Goal: Task Accomplishment & Management: Use online tool/utility

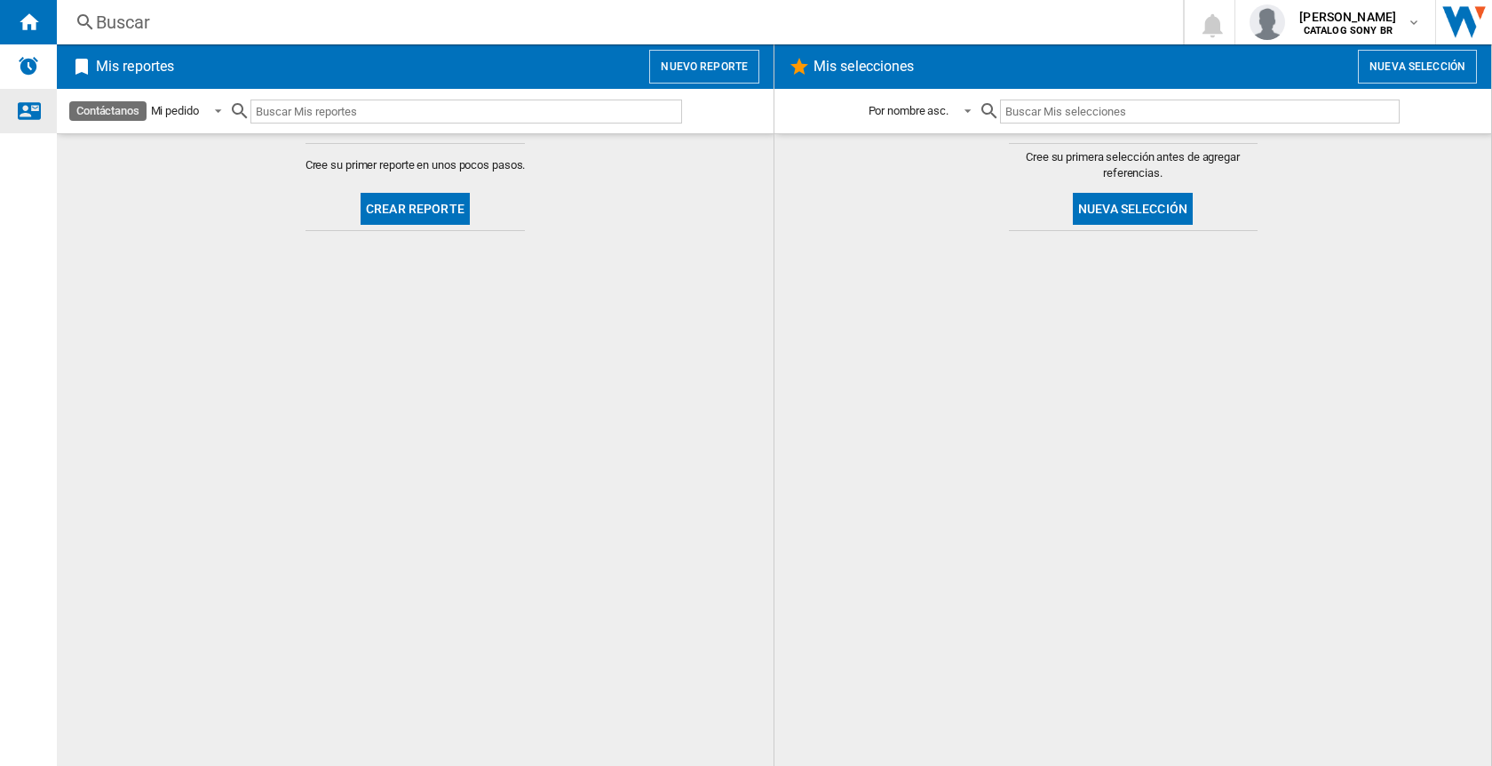
click at [31, 116] on ng-md-icon "Contáctanos" at bounding box center [28, 109] width 21 height 21
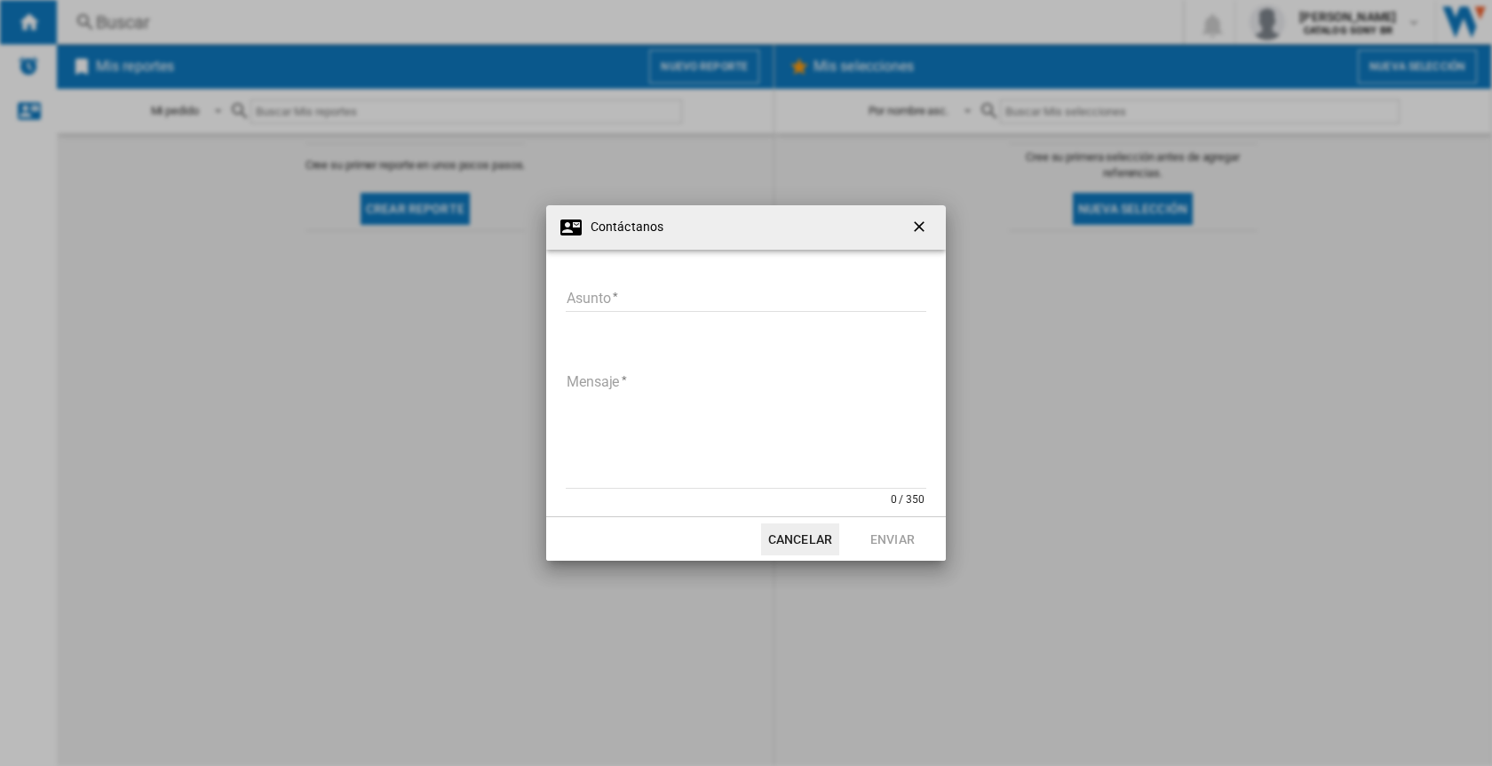
click at [806, 539] on button "Cancelar" at bounding box center [800, 539] width 78 height 32
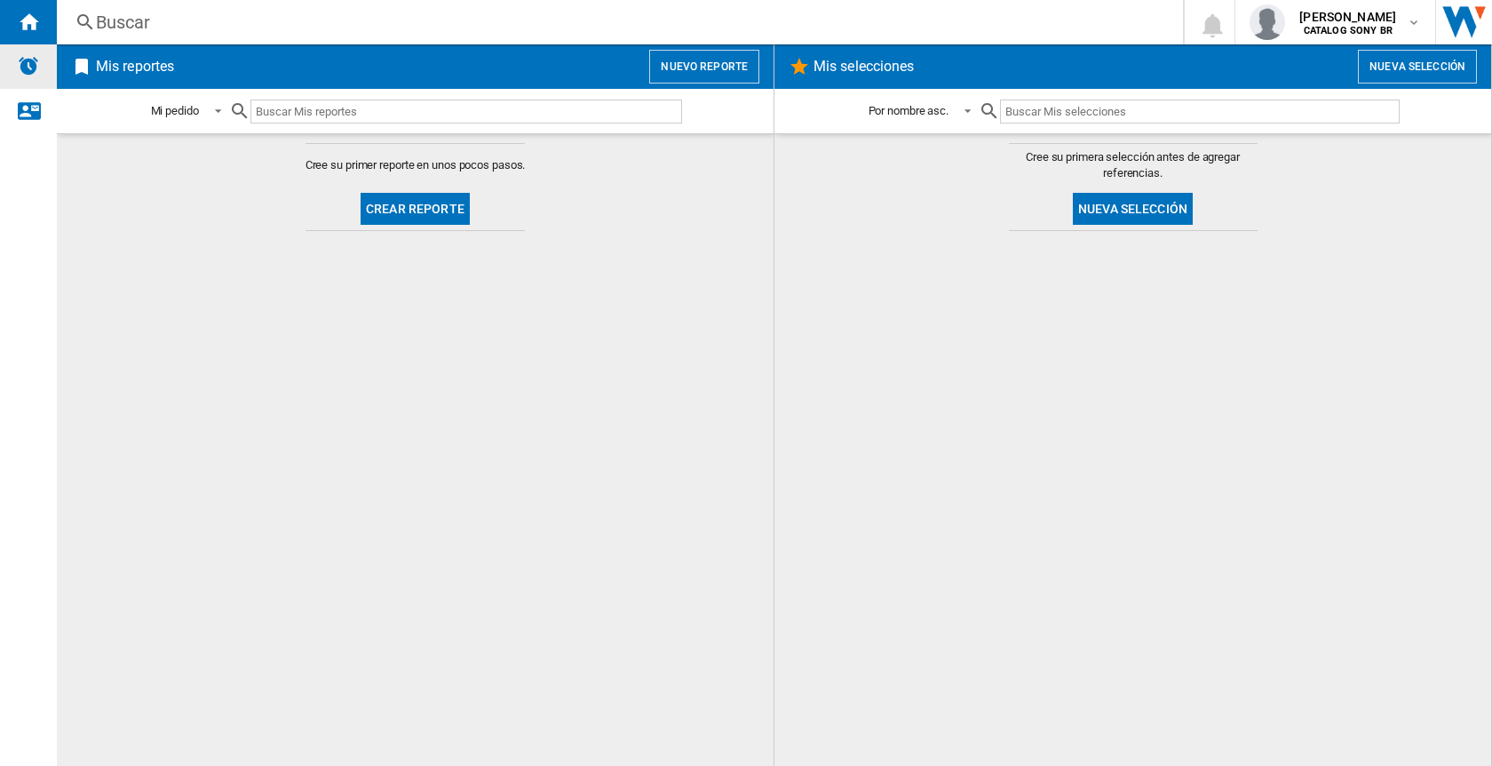
click at [31, 70] on img "Alertas" at bounding box center [28, 65] width 21 height 21
click at [1458, 23] on img "Abrir Sitio Wiser" at bounding box center [1464, 22] width 56 height 44
click at [1391, 16] on span "[PERSON_NAME]" at bounding box center [1348, 17] width 97 height 18
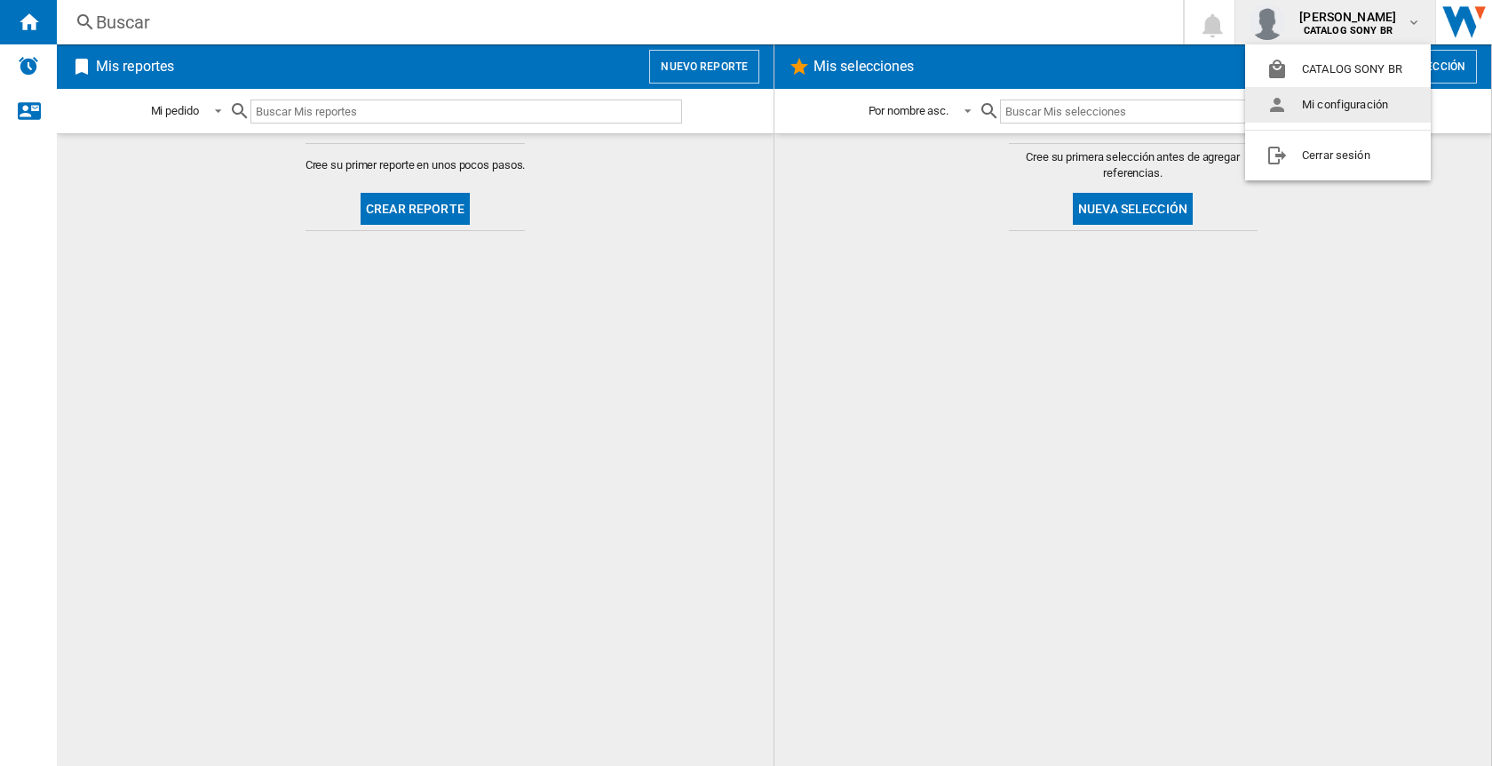
click at [1355, 103] on button "Mi configuración" at bounding box center [1338, 105] width 186 height 36
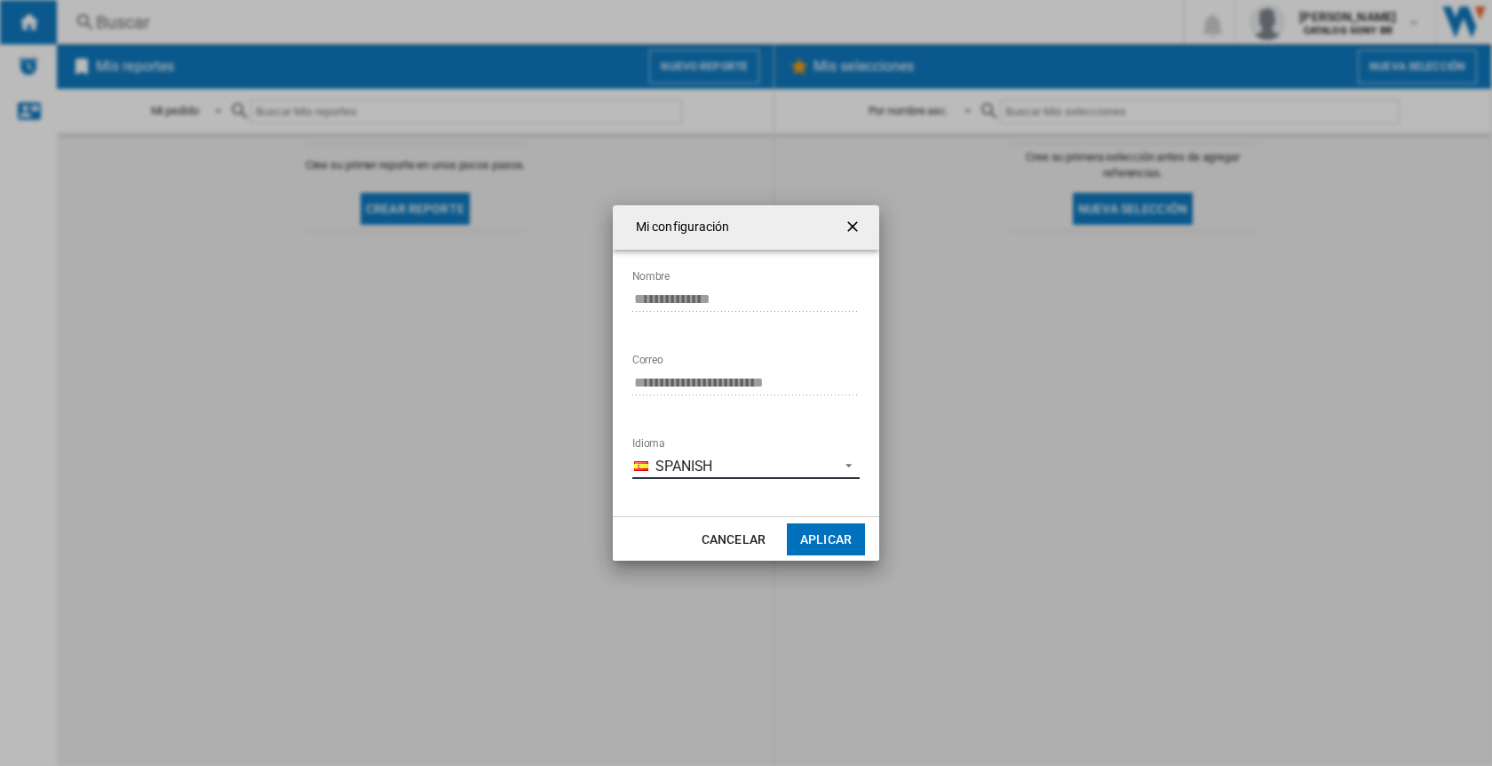
click at [728, 465] on span "Spanish" at bounding box center [743, 467] width 174 height 20
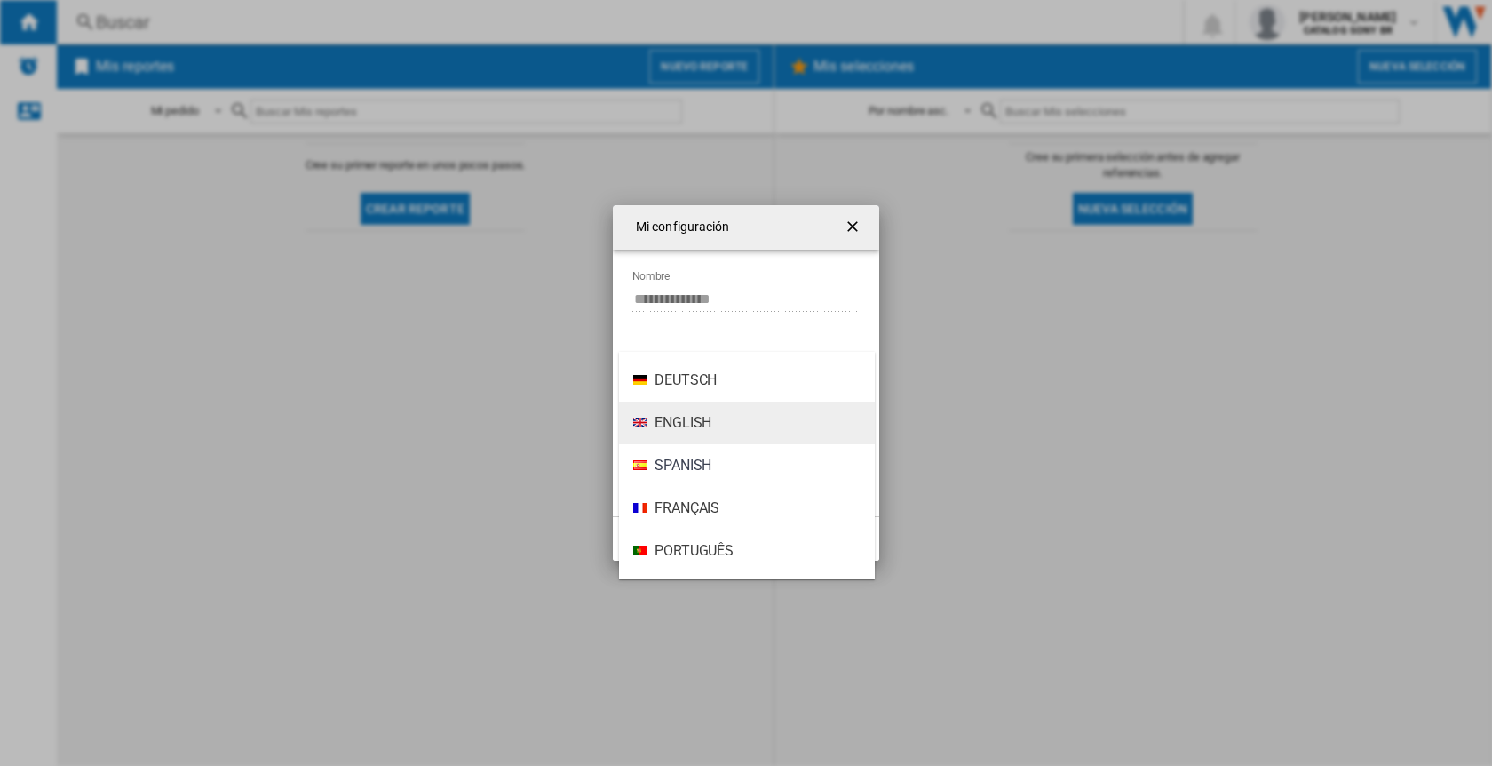
click at [688, 425] on span "English" at bounding box center [683, 423] width 57 height 20
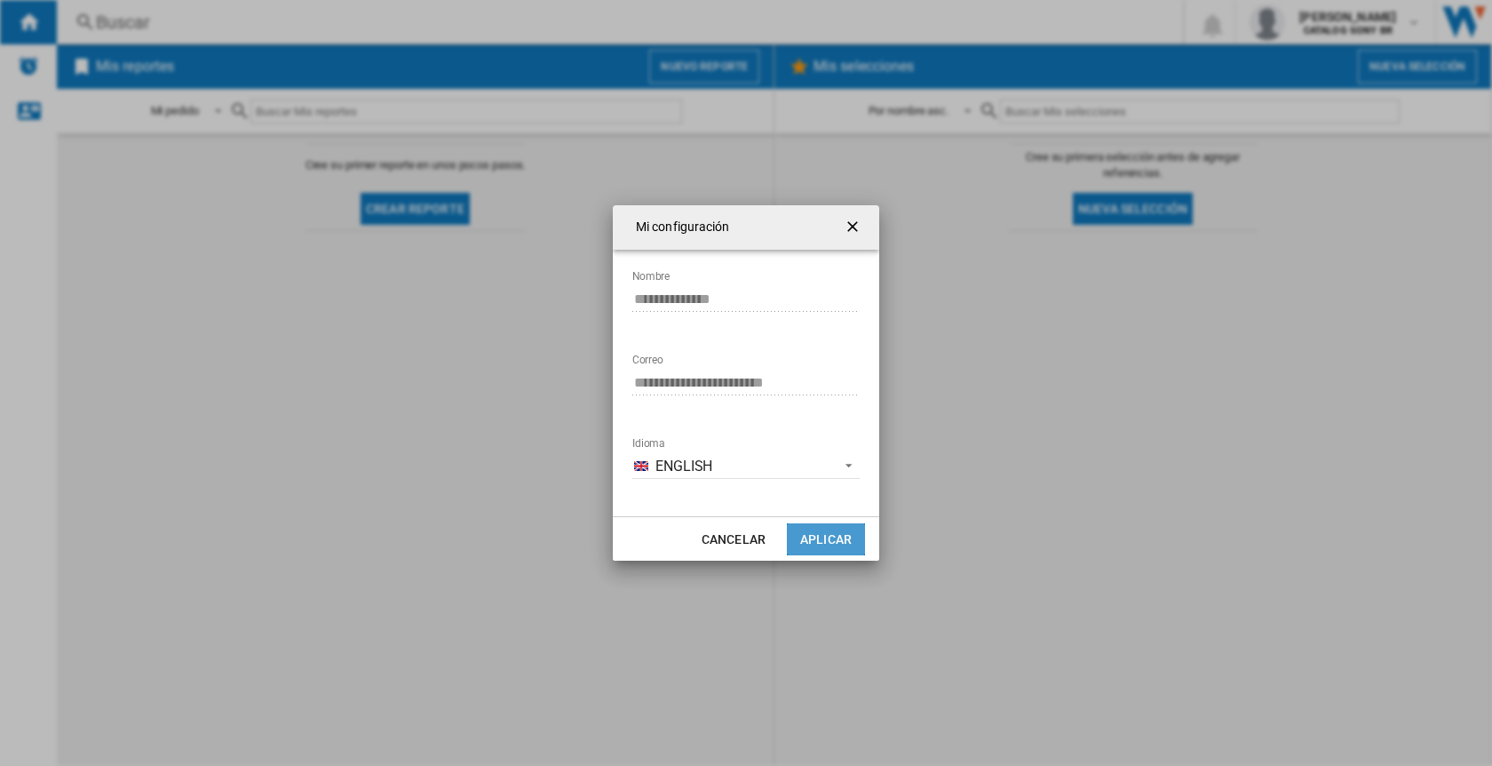
click at [838, 537] on button "Aplicar" at bounding box center [826, 539] width 78 height 32
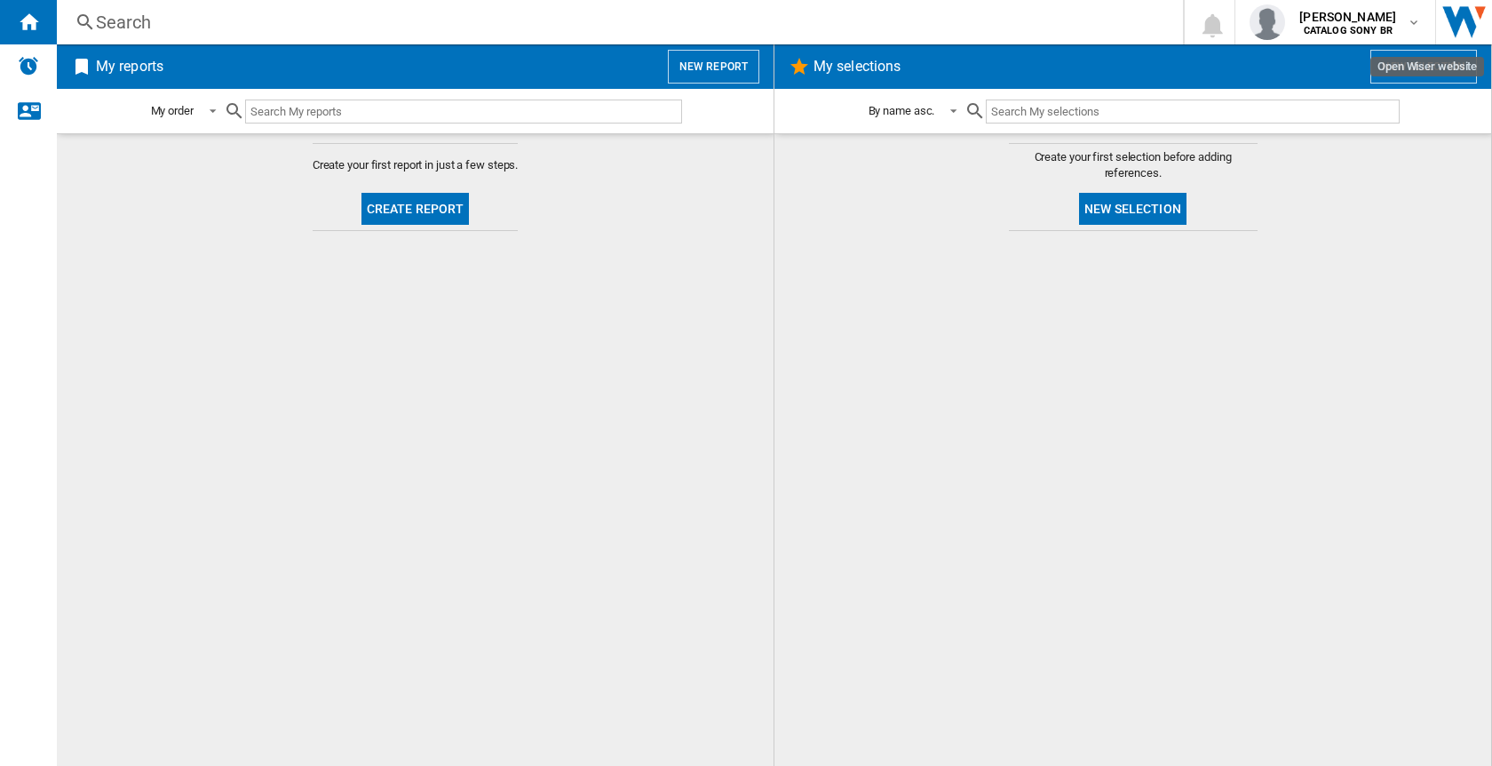
click at [1469, 12] on img "Open Wiser website" at bounding box center [1464, 22] width 56 height 44
click at [1372, 22] on span "[PERSON_NAME]" at bounding box center [1348, 17] width 97 height 18
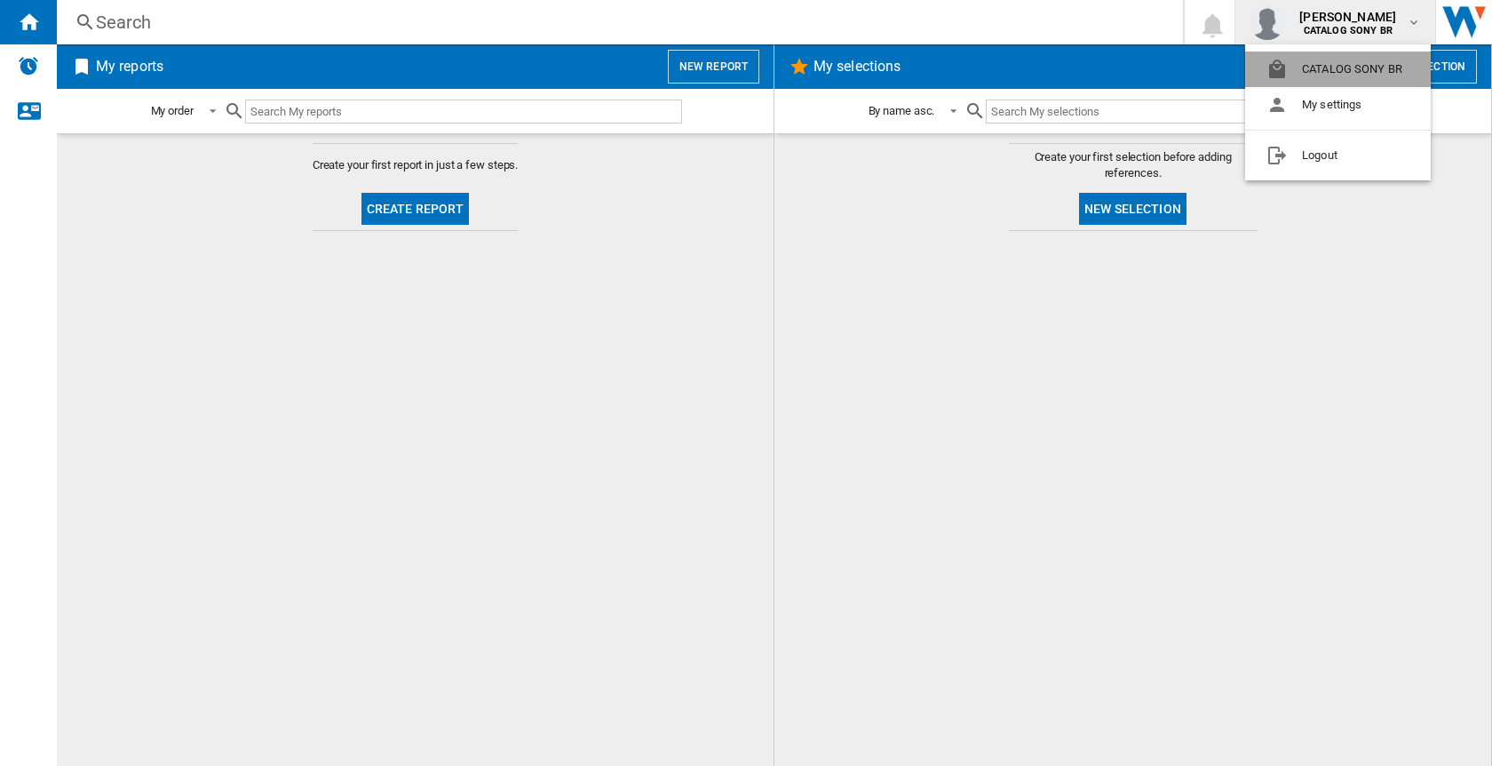
click at [1338, 68] on button "CATALOG SONY BR" at bounding box center [1338, 70] width 186 height 36
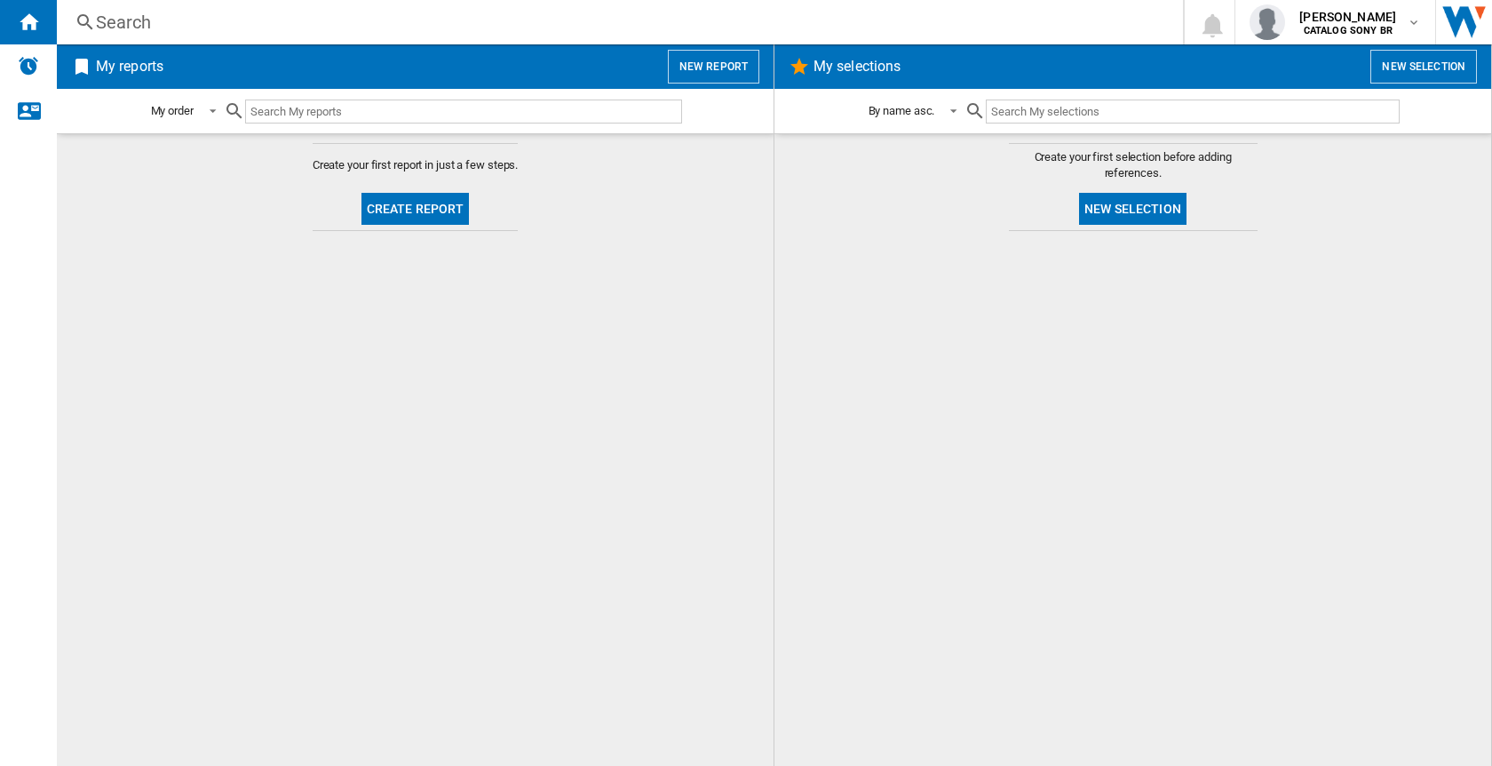
click at [720, 63] on button "New report" at bounding box center [713, 67] width 91 height 34
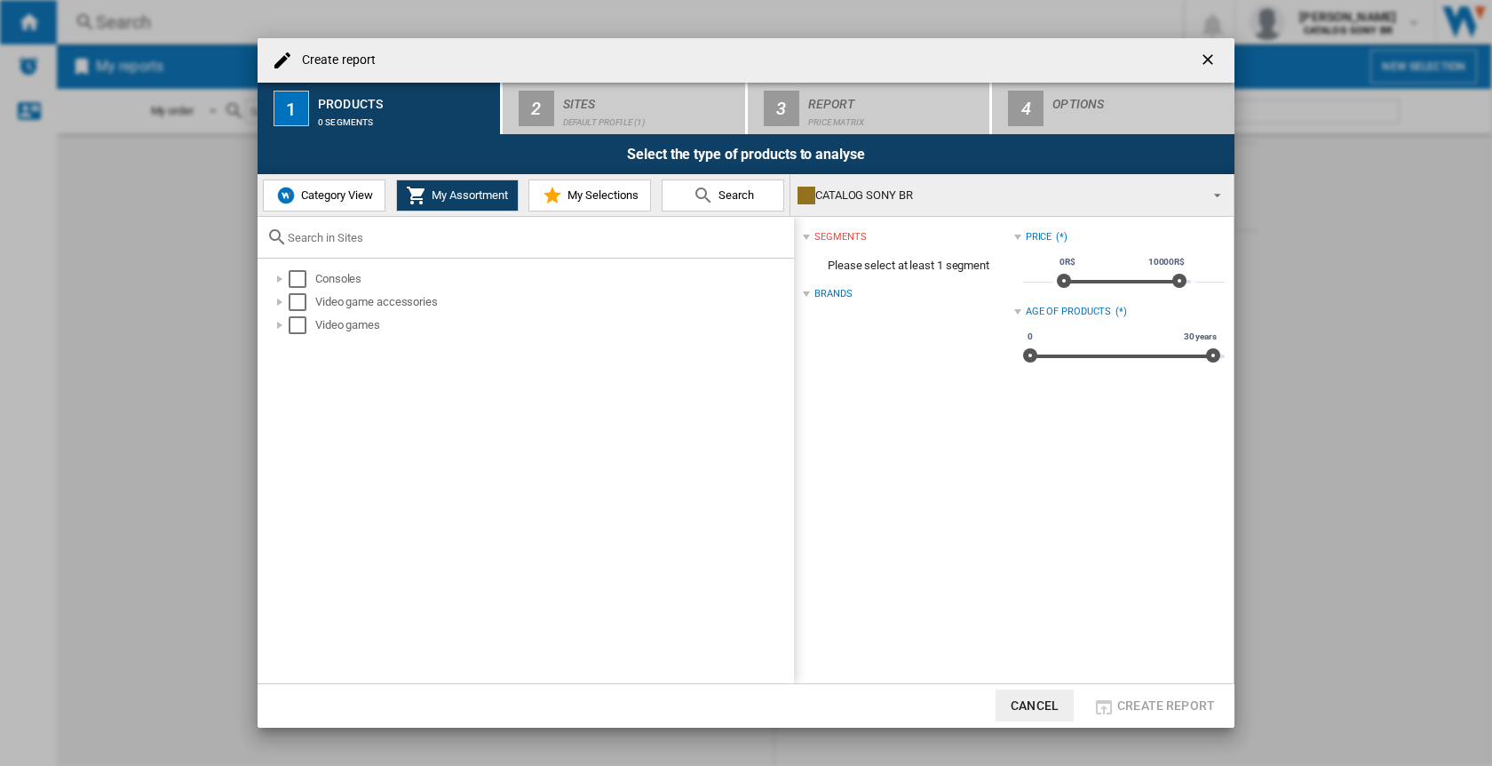
click at [354, 200] on span "Category View" at bounding box center [335, 194] width 76 height 13
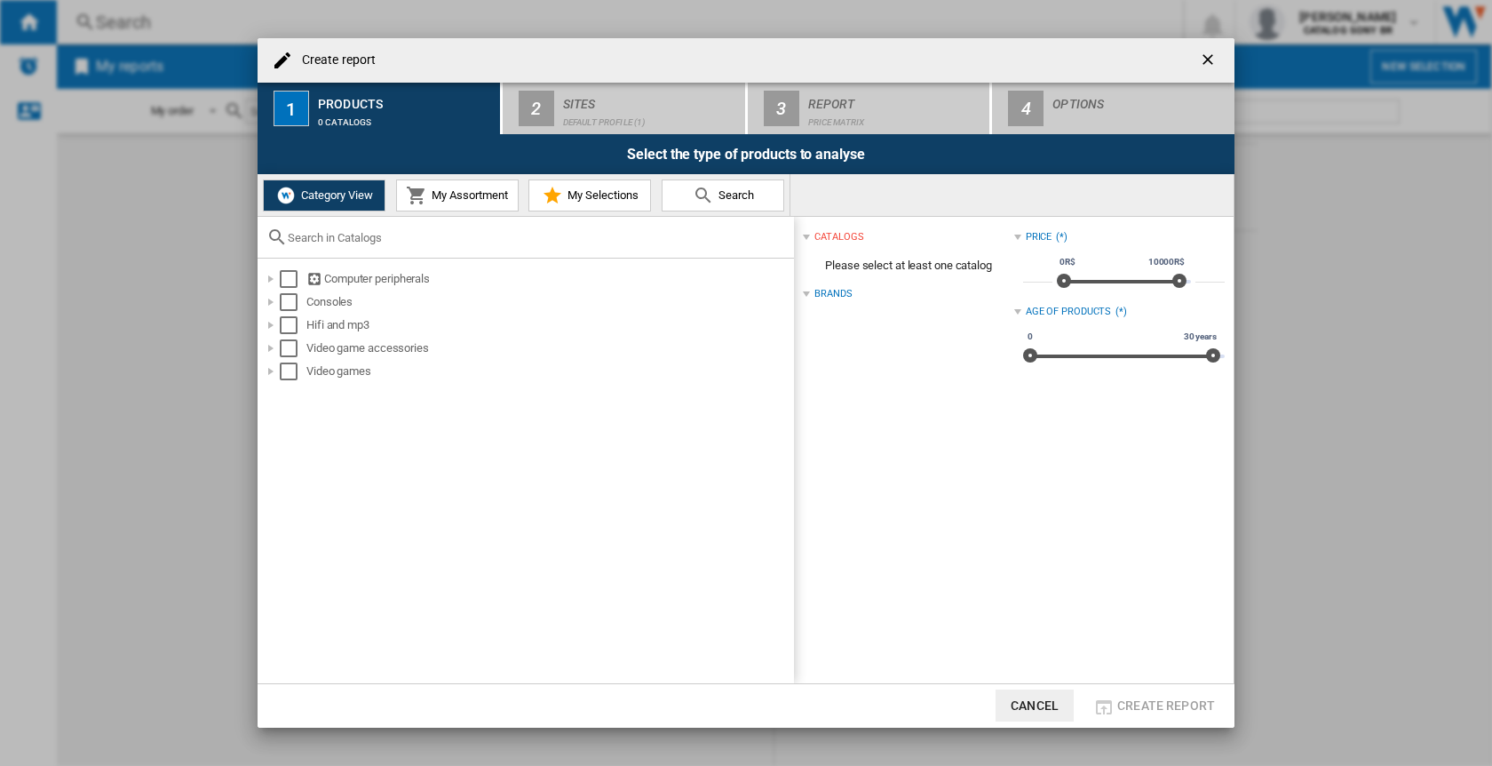
click at [456, 193] on span "My Assortment" at bounding box center [467, 194] width 81 height 13
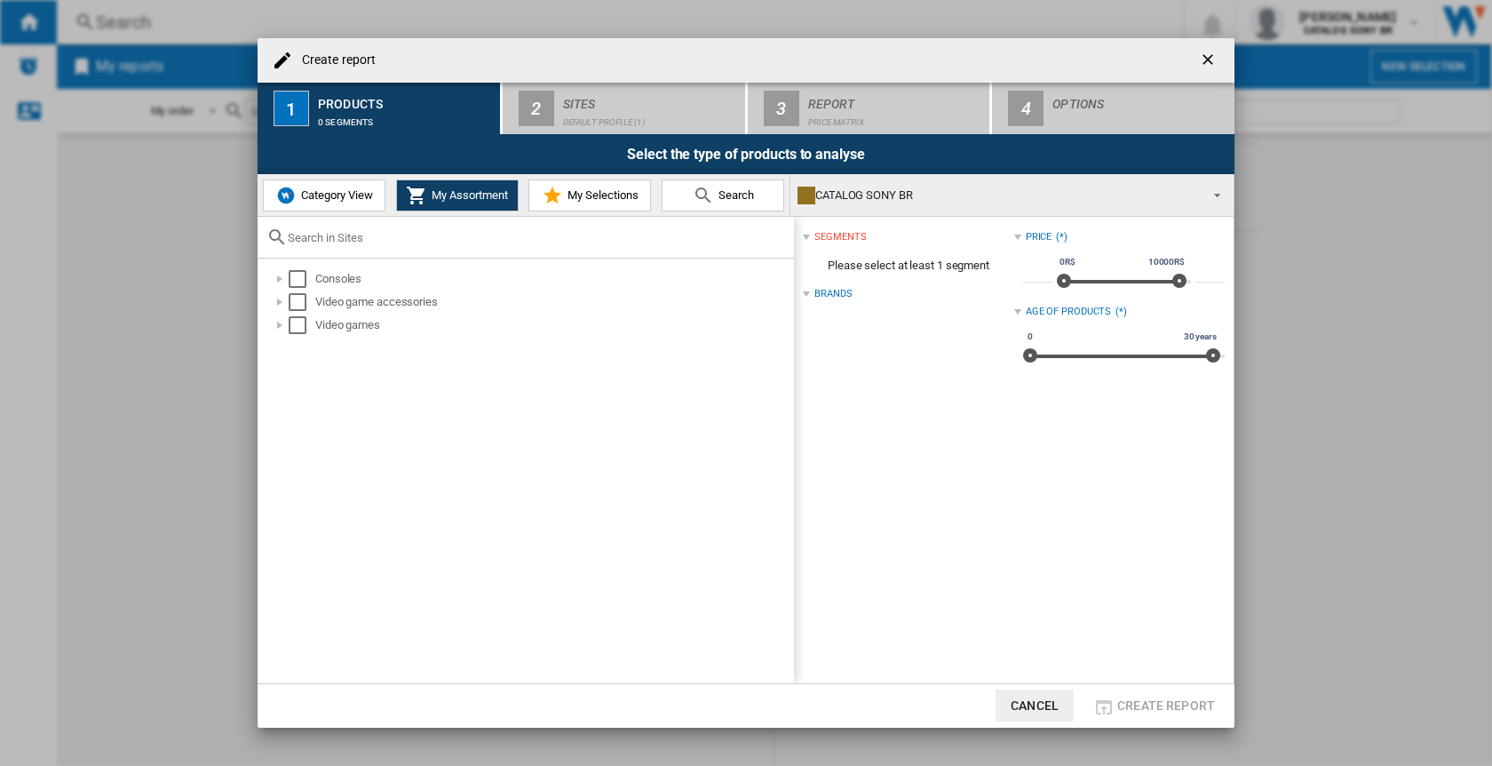
click at [600, 191] on span "My Selections" at bounding box center [601, 194] width 76 height 13
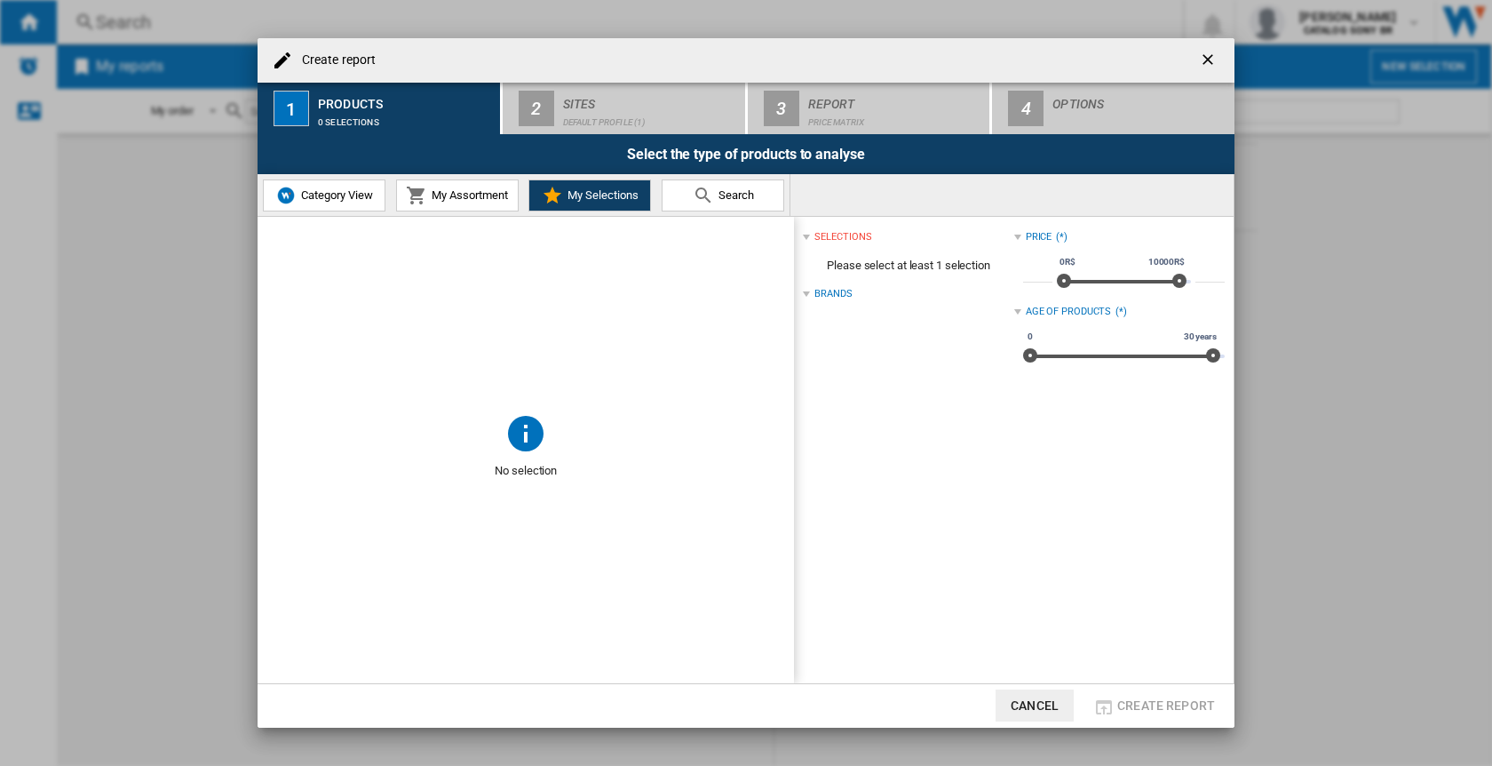
click at [717, 192] on span "Search" at bounding box center [734, 194] width 40 height 13
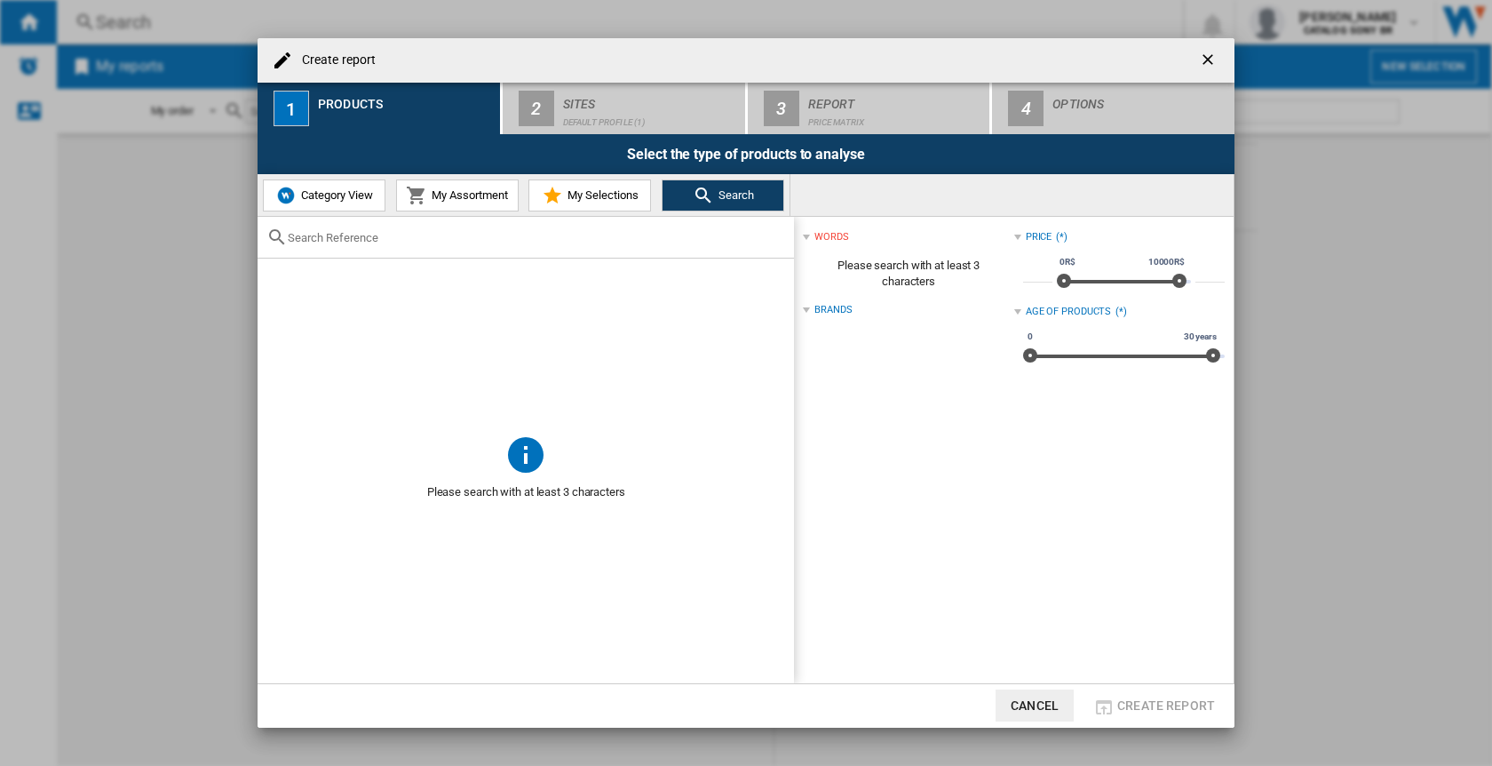
click at [362, 193] on span "Category View" at bounding box center [335, 194] width 76 height 13
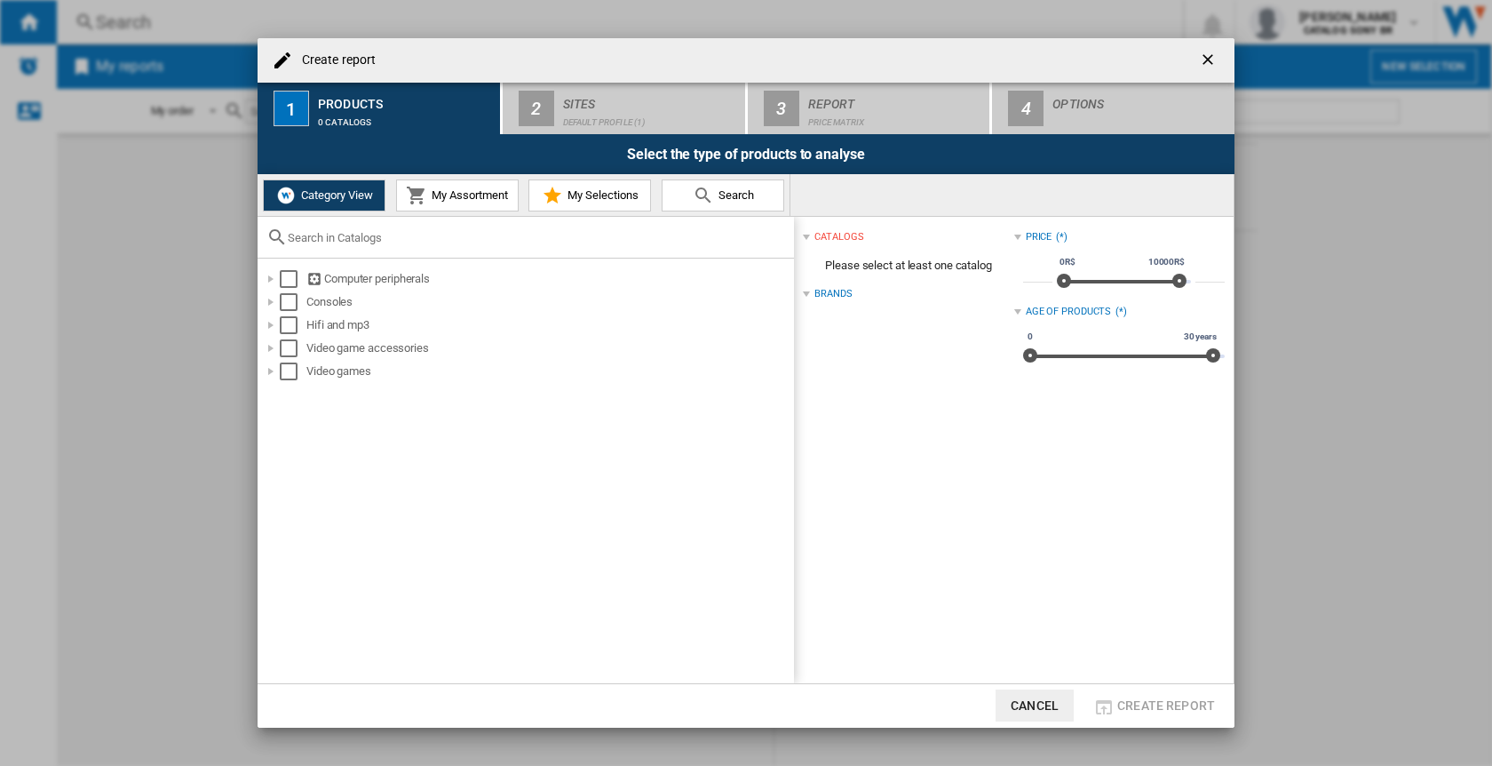
click at [1048, 707] on button "Cancel" at bounding box center [1035, 705] width 78 height 32
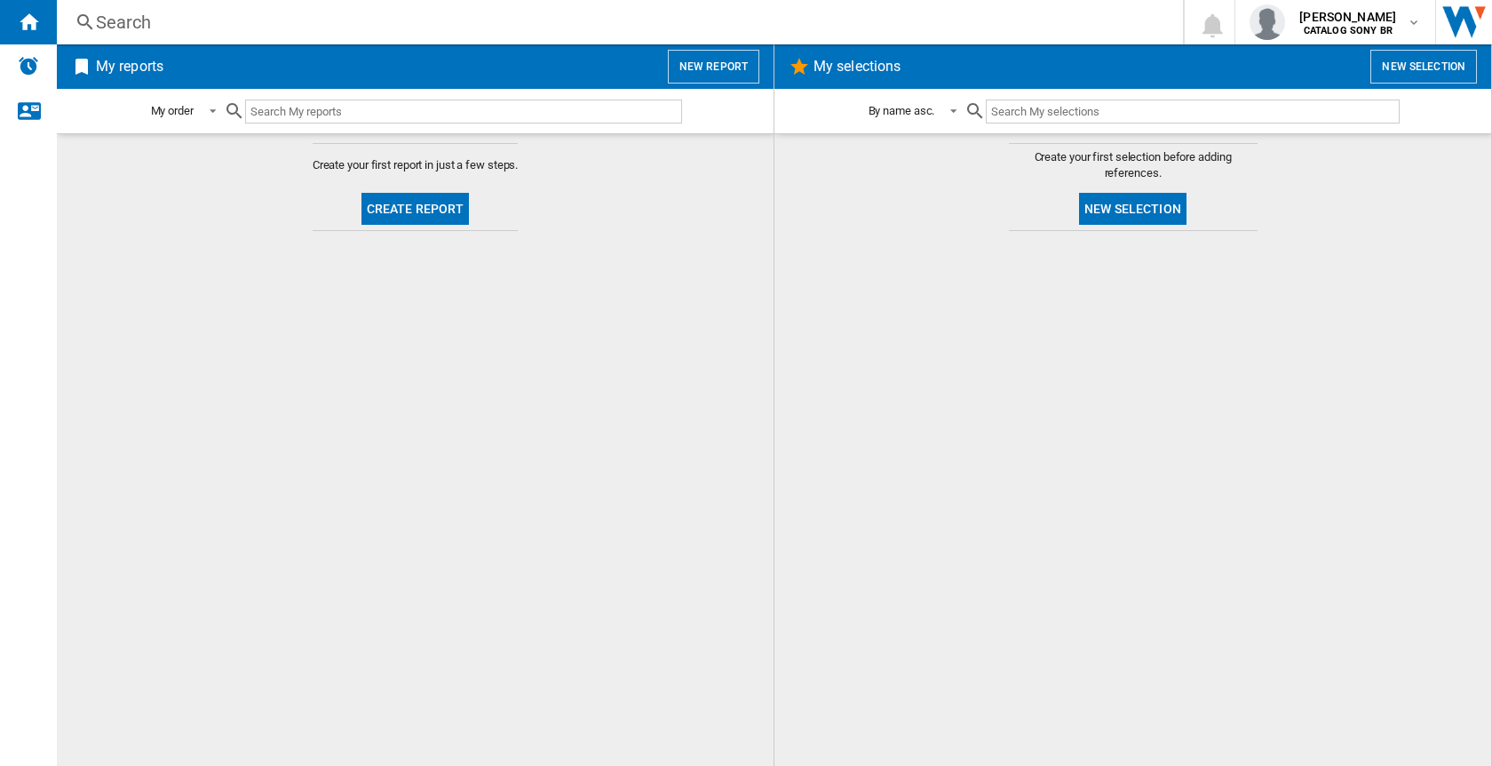
click at [444, 207] on button "Create report" at bounding box center [416, 209] width 108 height 32
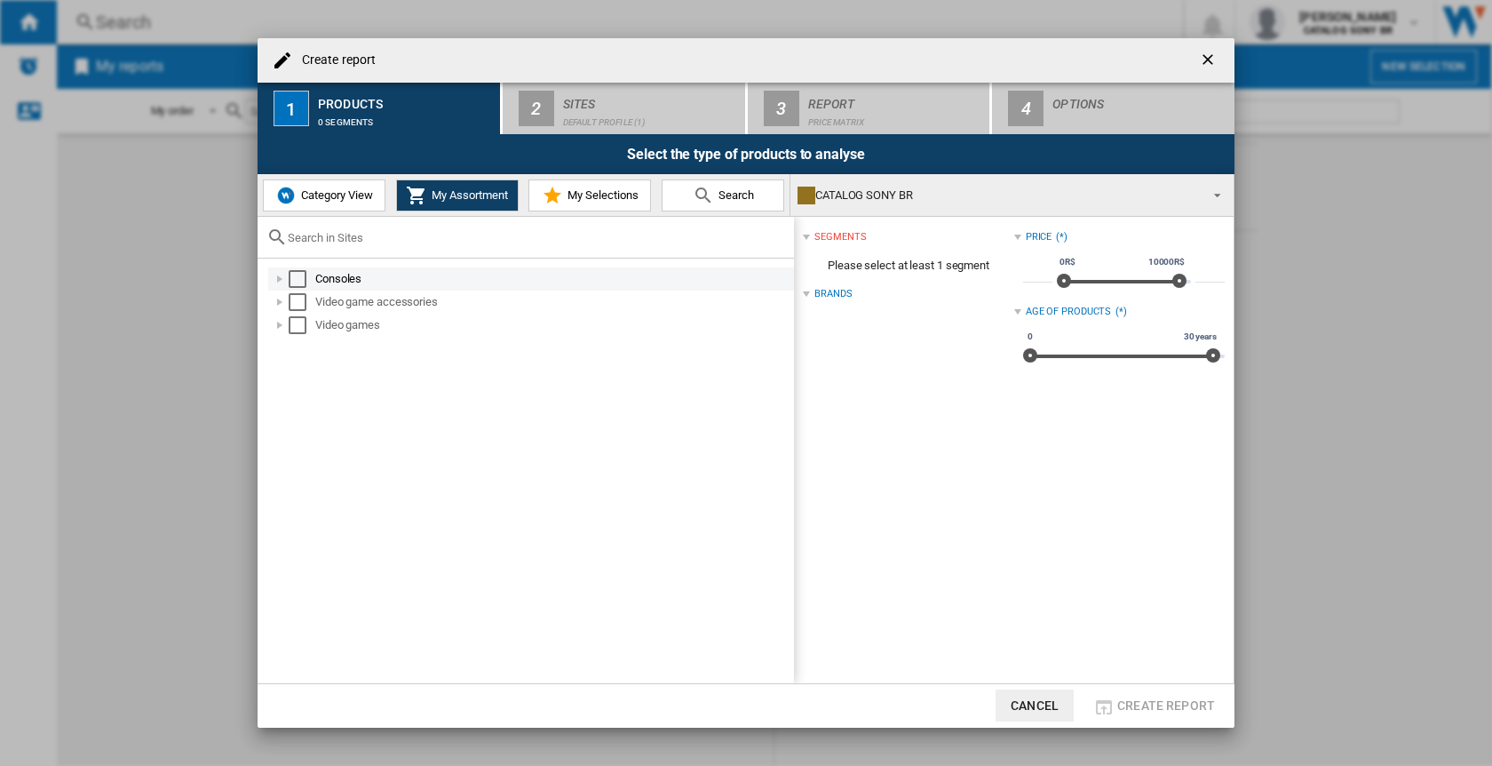
click at [277, 275] on div at bounding box center [280, 279] width 18 height 18
click at [303, 278] on div "Select" at bounding box center [298, 279] width 18 height 18
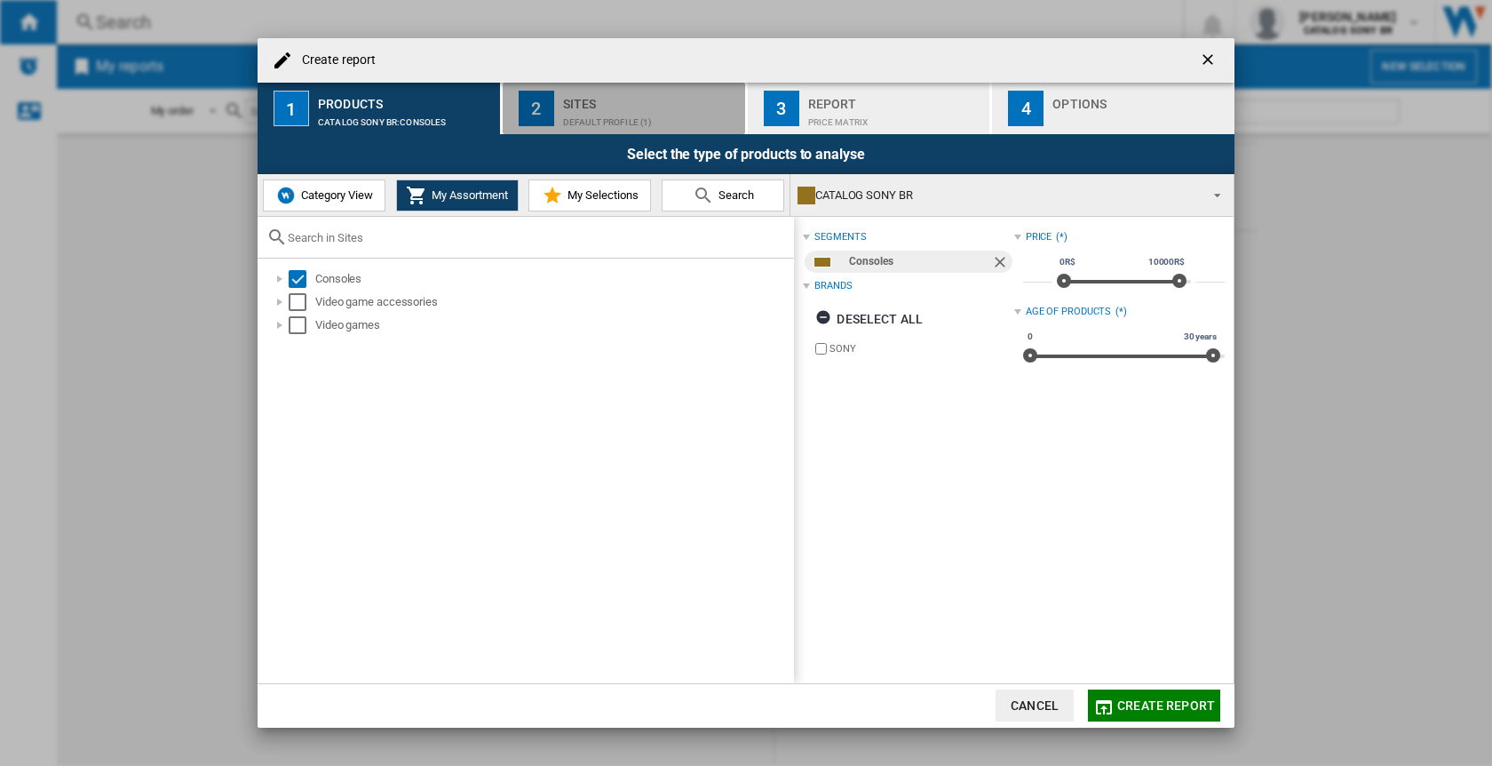
click at [624, 95] on div "Sites" at bounding box center [650, 99] width 175 height 19
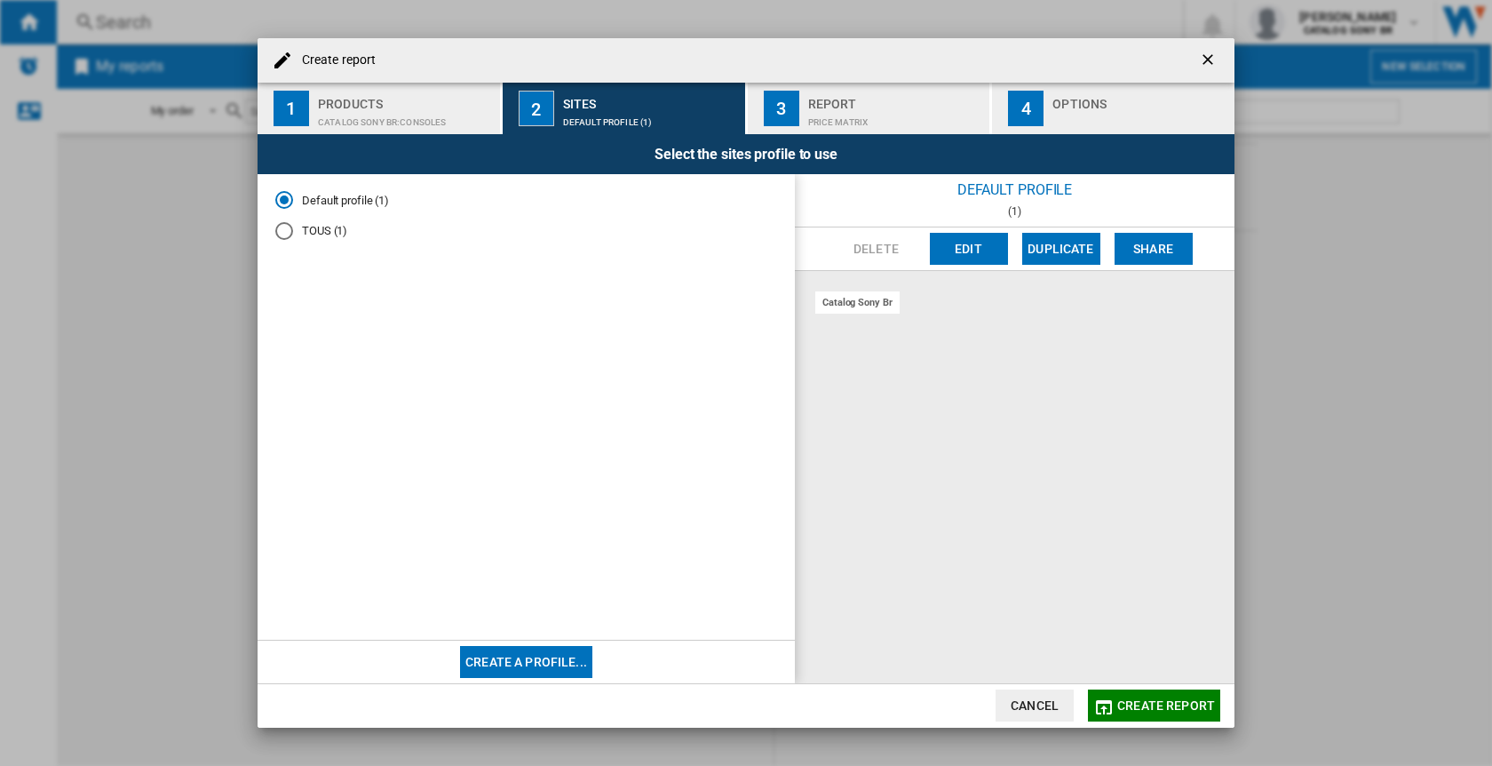
click at [860, 107] on div "Report" at bounding box center [895, 99] width 175 height 19
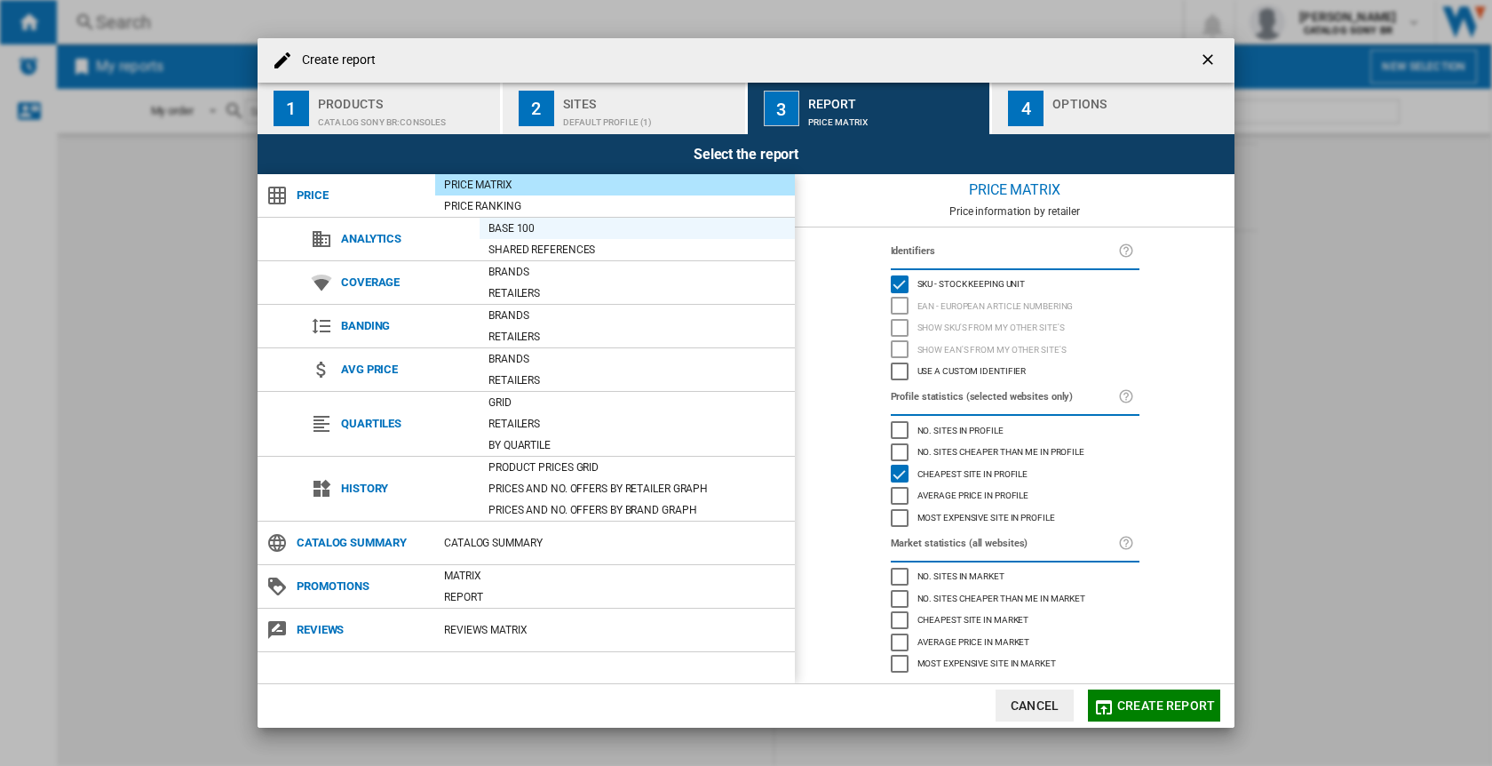
click at [574, 230] on div "Base 100" at bounding box center [637, 228] width 315 height 18
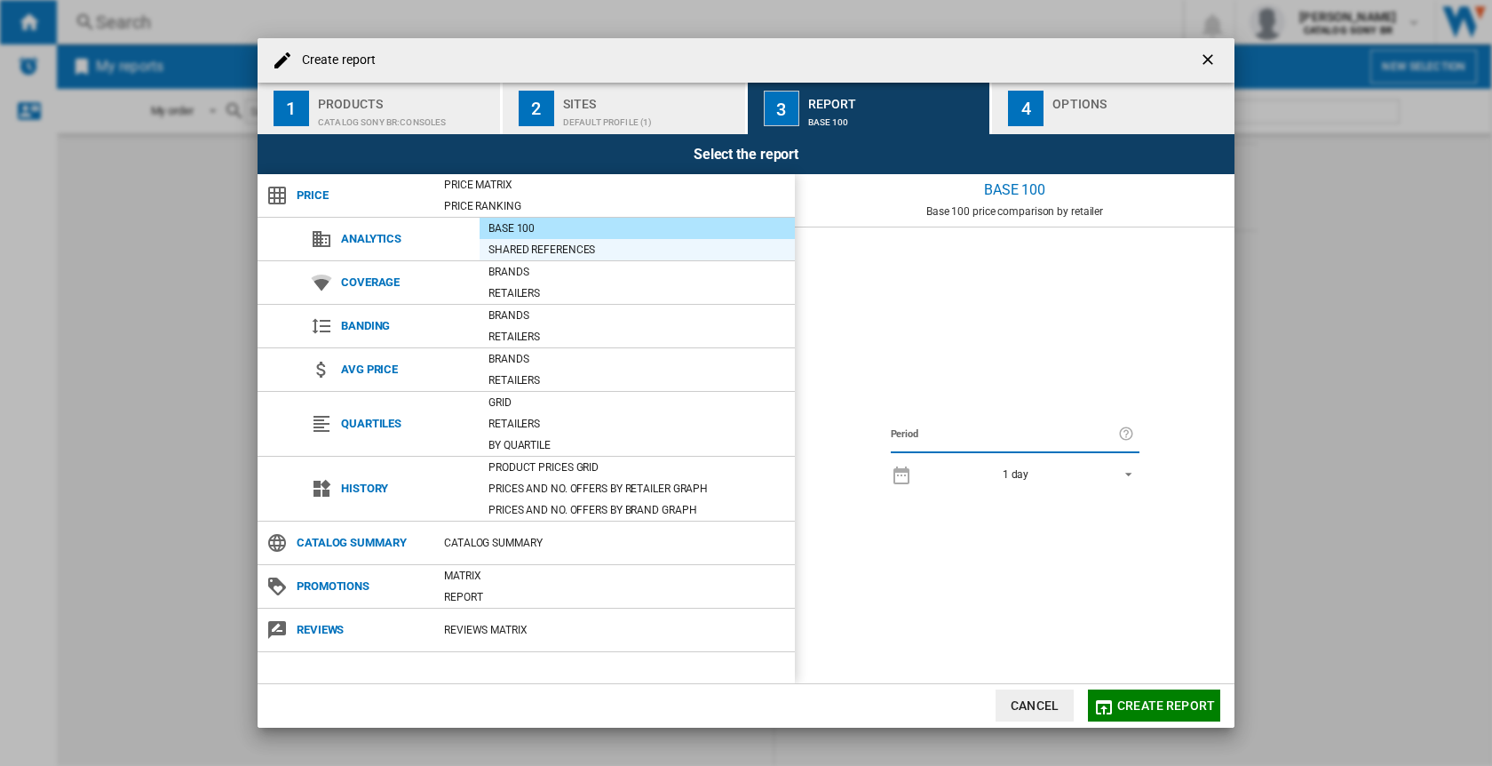
click at [576, 248] on div "Shared references" at bounding box center [637, 250] width 315 height 18
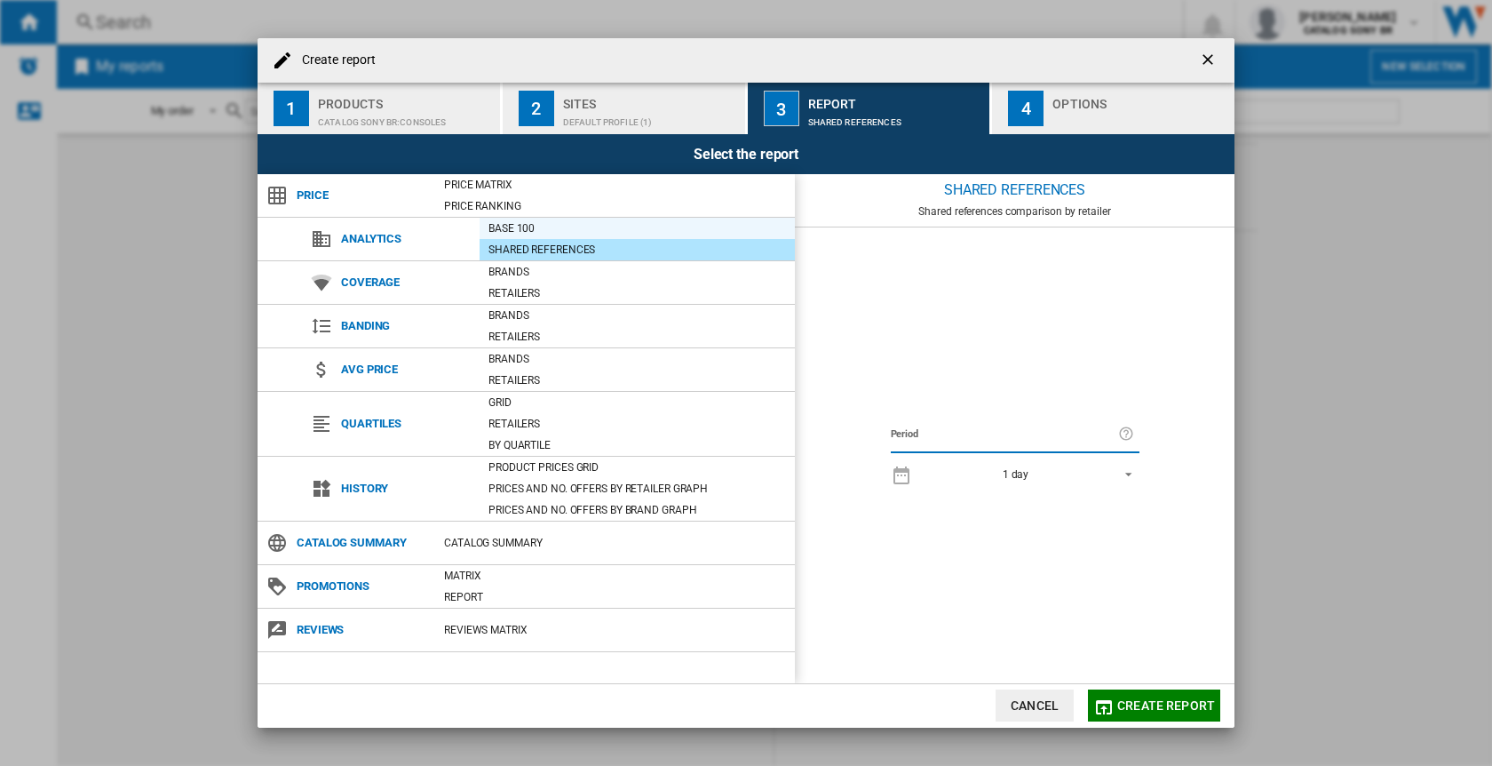
click at [576, 222] on div "Base 100" at bounding box center [637, 228] width 315 height 18
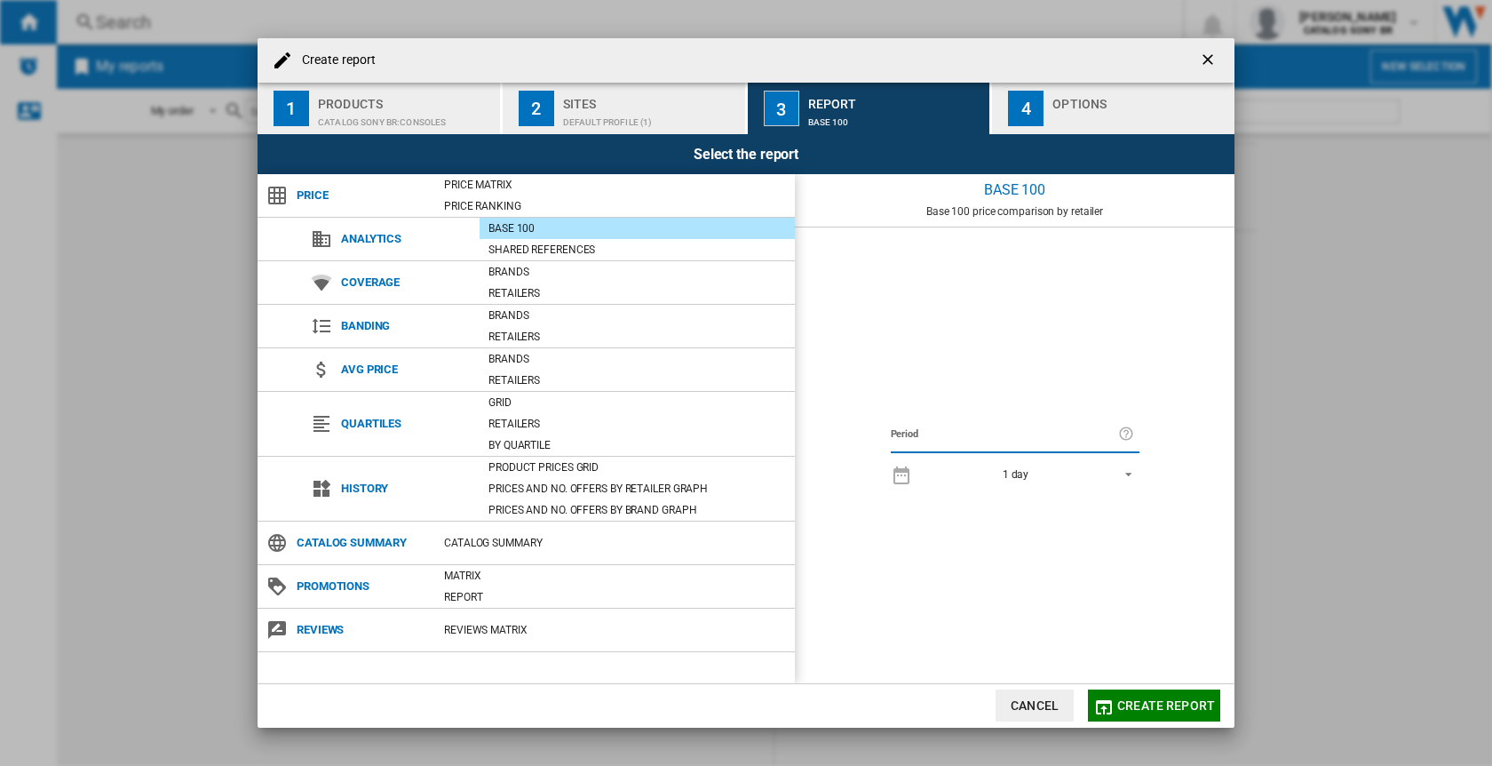
click at [1026, 472] on div "1 day" at bounding box center [1016, 474] width 27 height 12
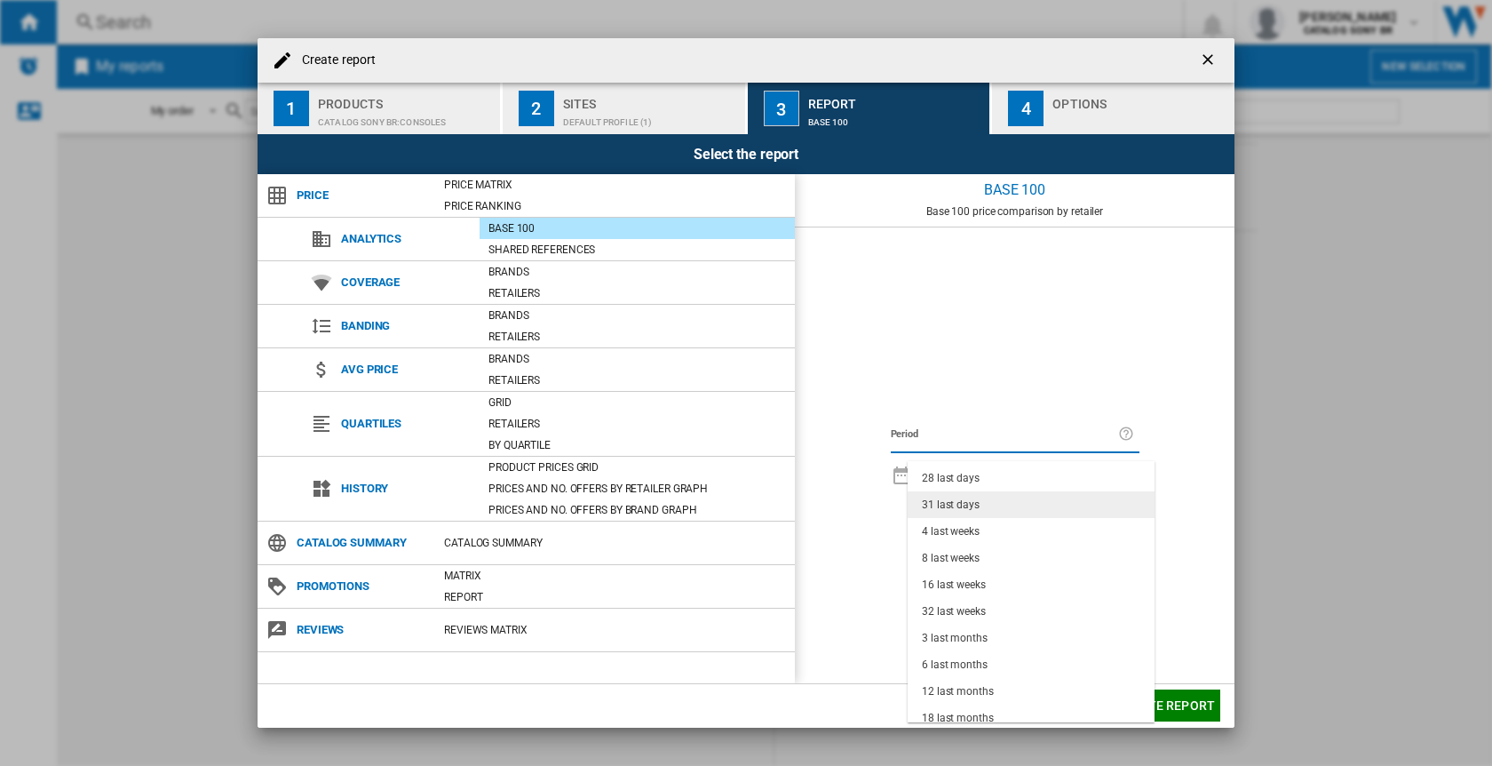
scroll to position [112, 0]
click at [998, 704] on md-option "18 last months" at bounding box center [1031, 709] width 247 height 27
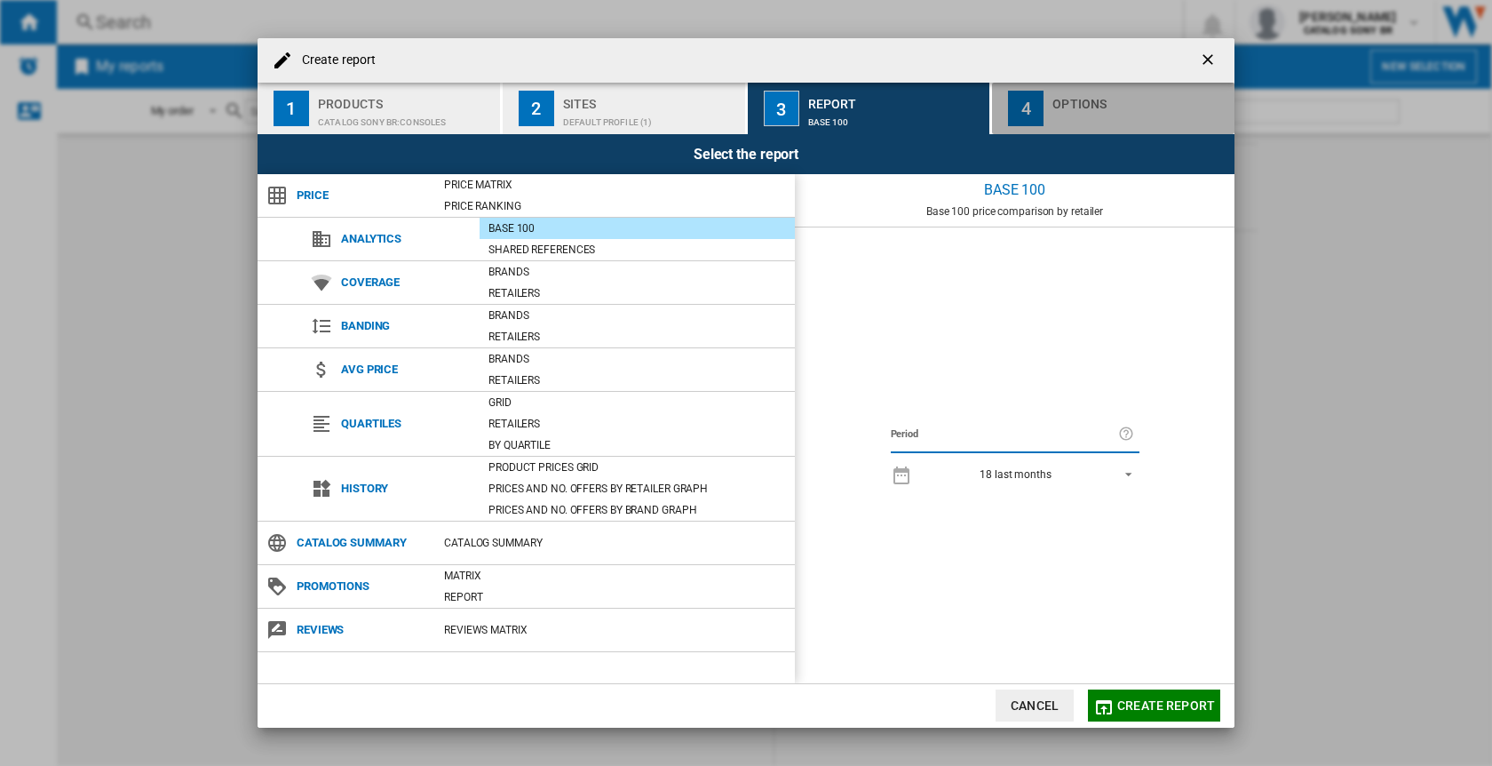
click at [1076, 110] on div "button" at bounding box center [1140, 117] width 175 height 19
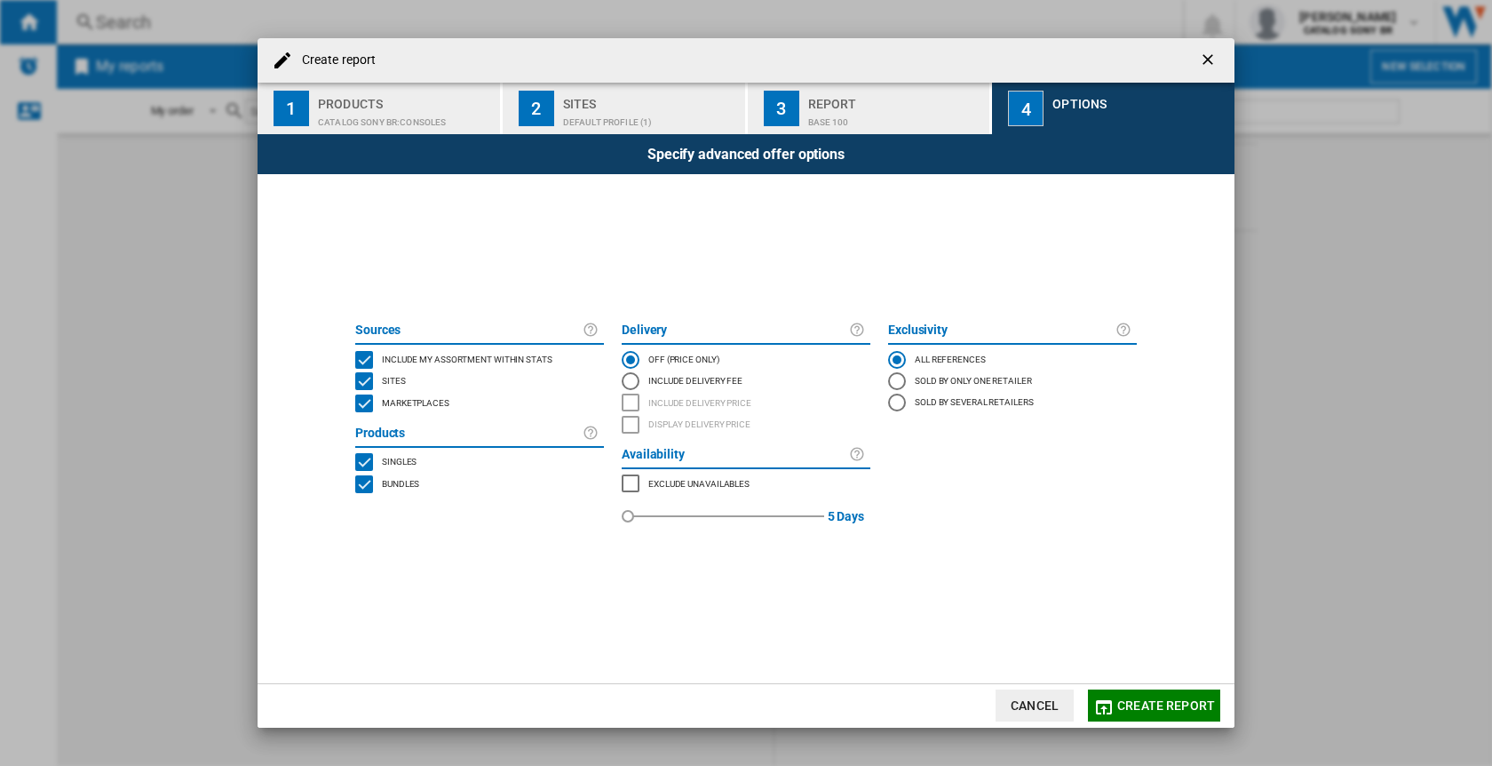
click at [1157, 708] on span "Create report" at bounding box center [1166, 705] width 98 height 14
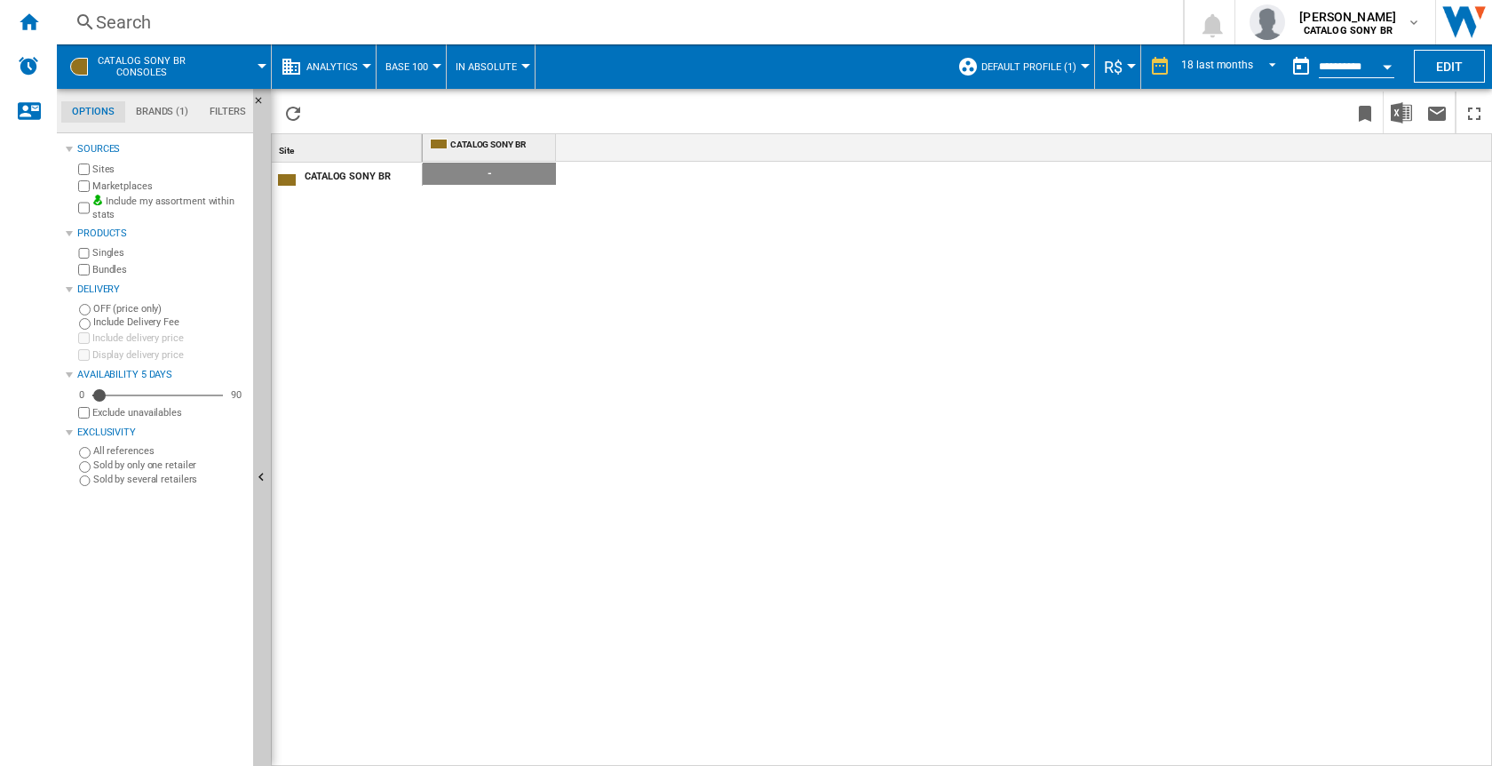
click at [340, 76] on button "Analytics" at bounding box center [336, 66] width 60 height 44
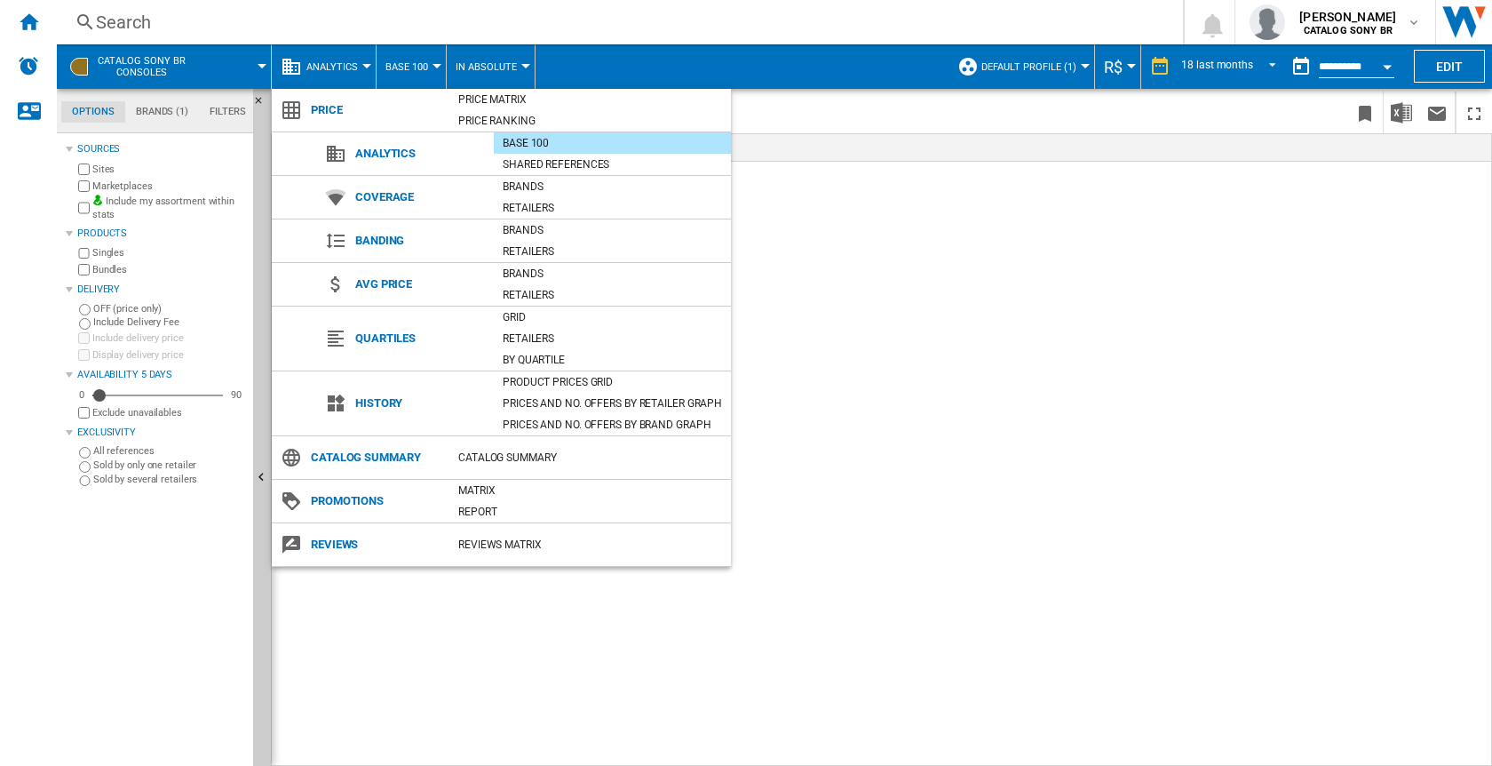
click at [340, 76] on md-backdrop at bounding box center [746, 383] width 1492 height 766
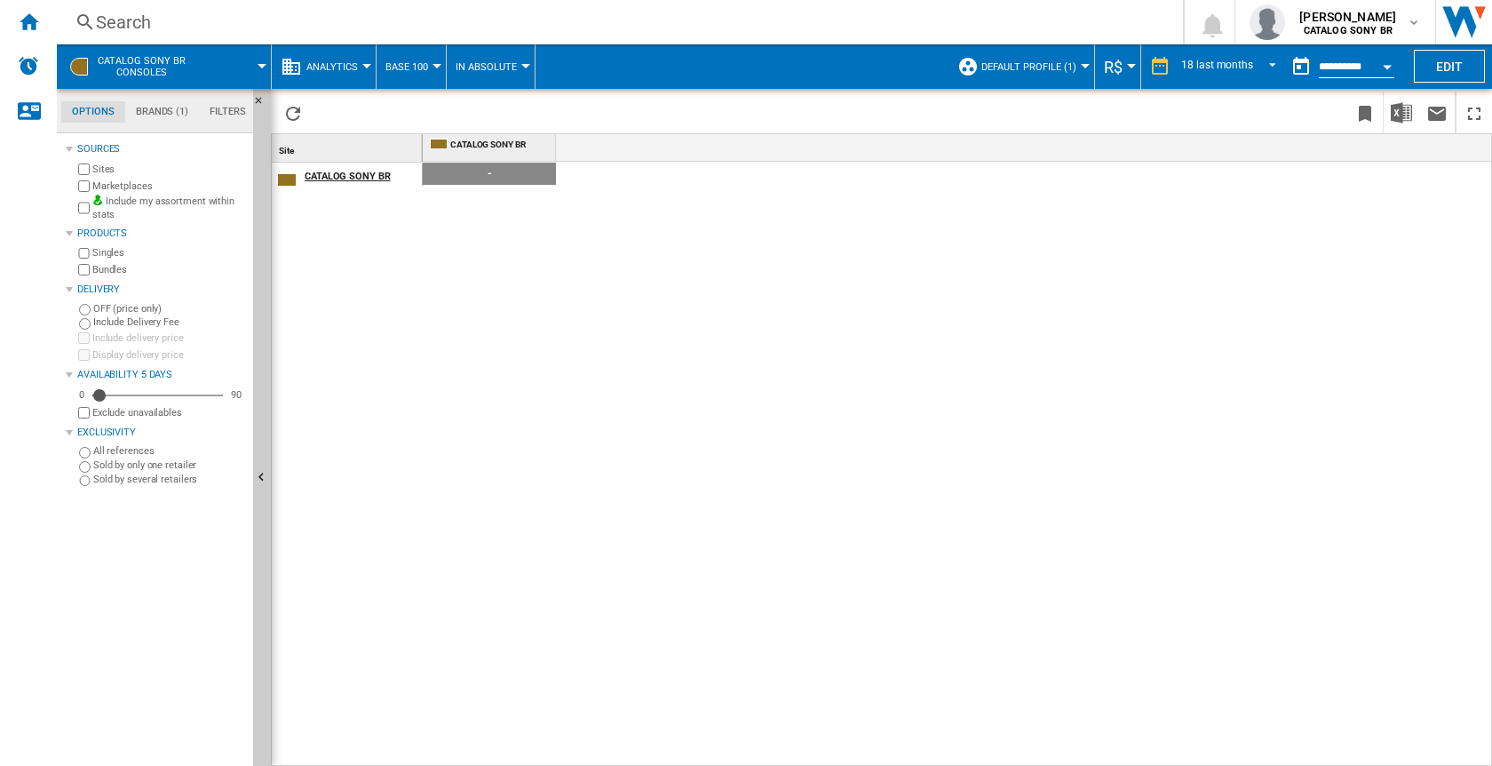
click at [365, 177] on div "CATALOG SONY BR" at bounding box center [363, 174] width 116 height 19
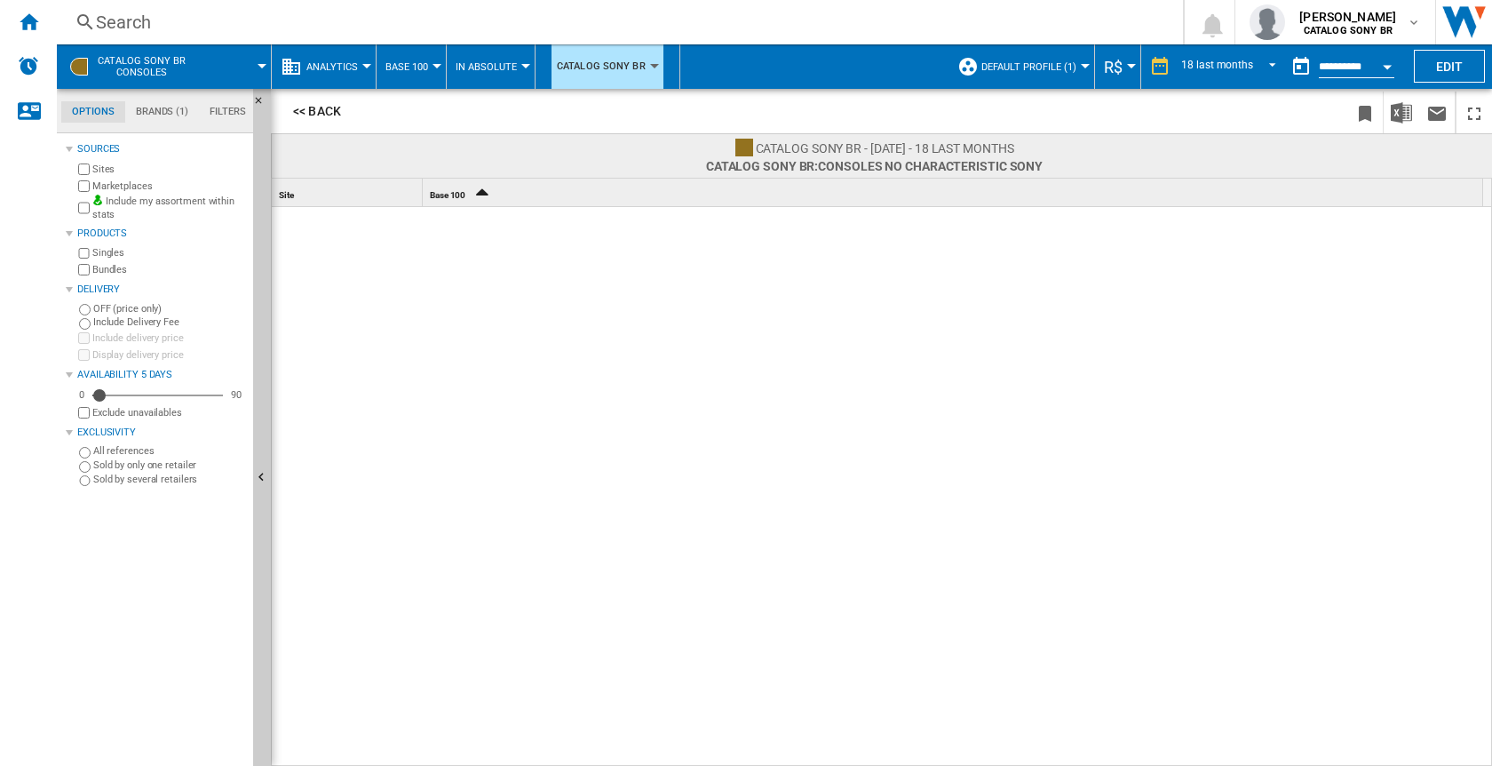
click at [481, 196] on icon "Sort Ascending" at bounding box center [482, 191] width 30 height 25
click at [484, 192] on icon "Sort Descending" at bounding box center [482, 191] width 30 height 25
click at [338, 65] on span "Analytics" at bounding box center [332, 67] width 52 height 12
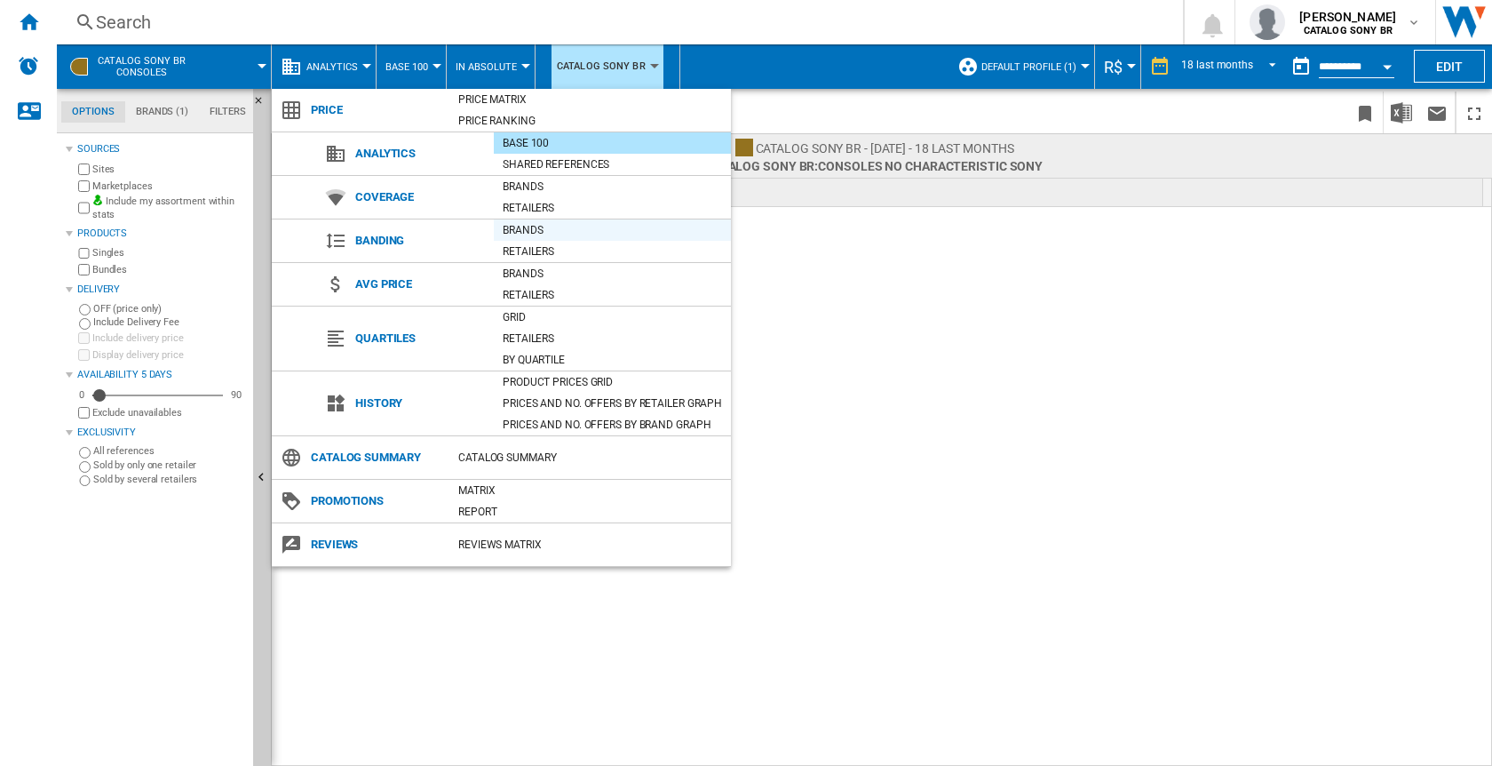
click at [526, 232] on div "Brands" at bounding box center [612, 230] width 237 height 18
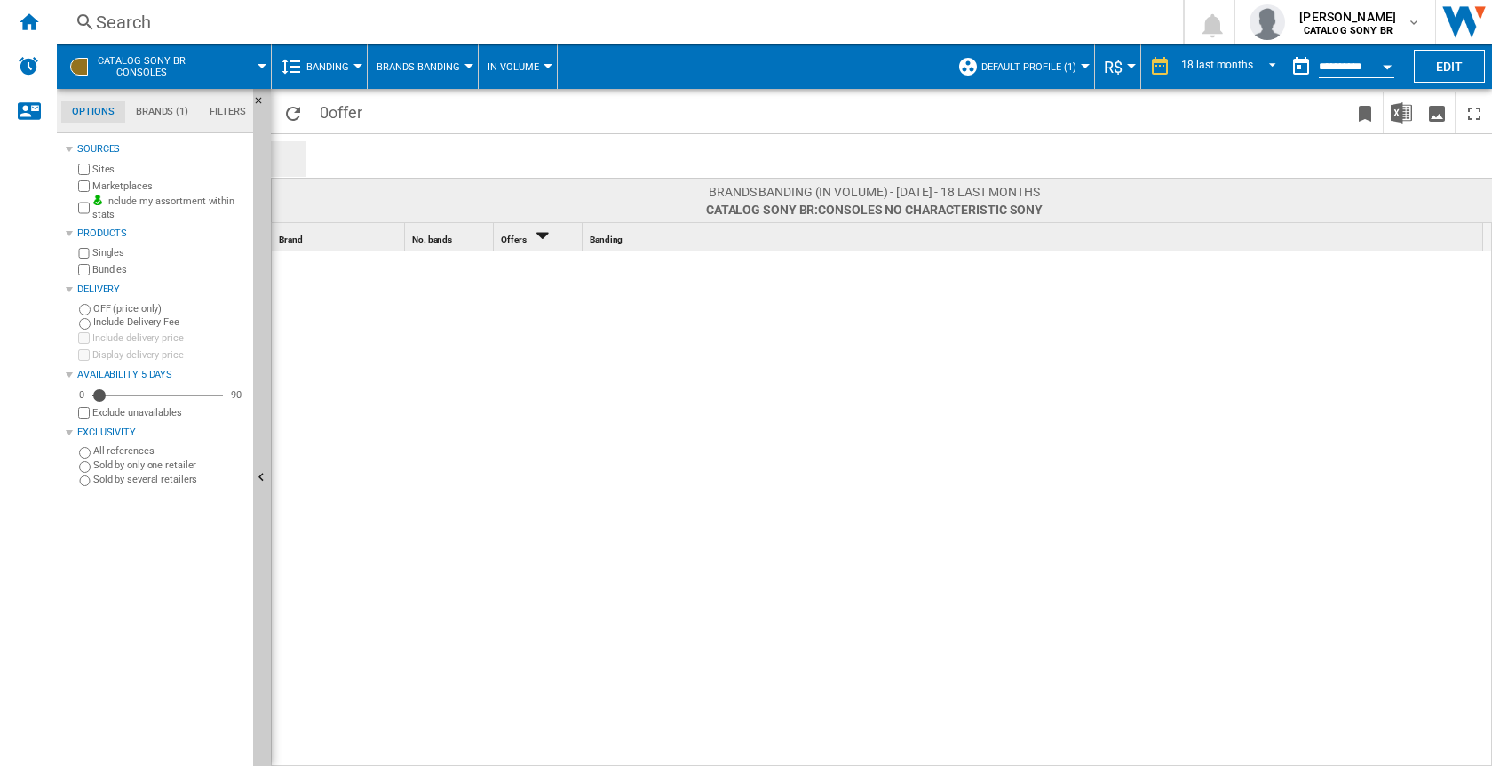
click at [149, 328] on label "Include Delivery Fee" at bounding box center [169, 321] width 153 height 13
click at [125, 309] on label "OFF (price only)" at bounding box center [169, 308] width 153 height 13
click at [188, 76] on button "CATALOG SONY BR Consoles" at bounding box center [151, 66] width 106 height 44
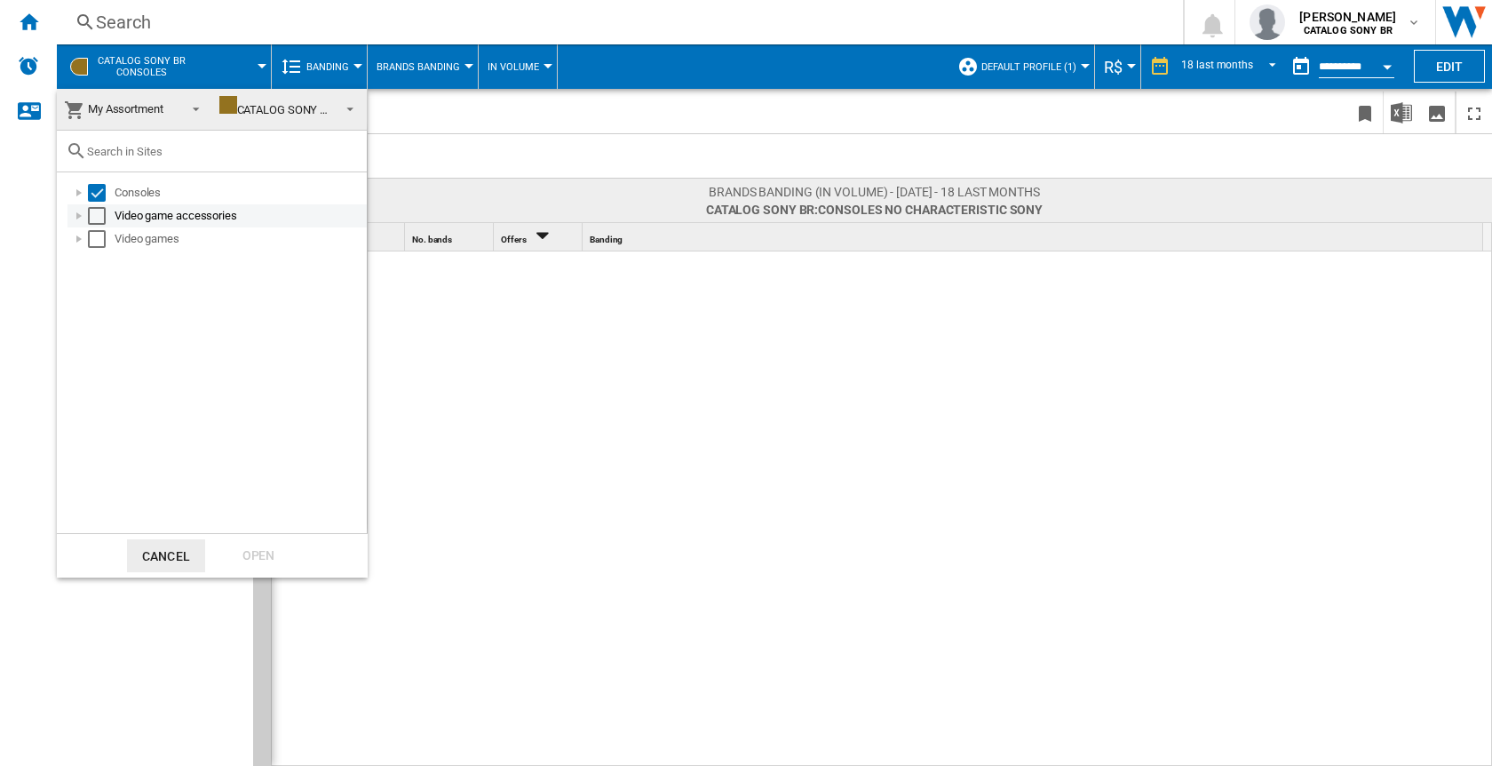
click at [98, 214] on div "Select" at bounding box center [97, 216] width 18 height 18
click at [100, 237] on div "Select" at bounding box center [97, 239] width 18 height 18
click at [332, 107] on md-select-value "CATALOG SONY BR" at bounding box center [289, 110] width 155 height 42
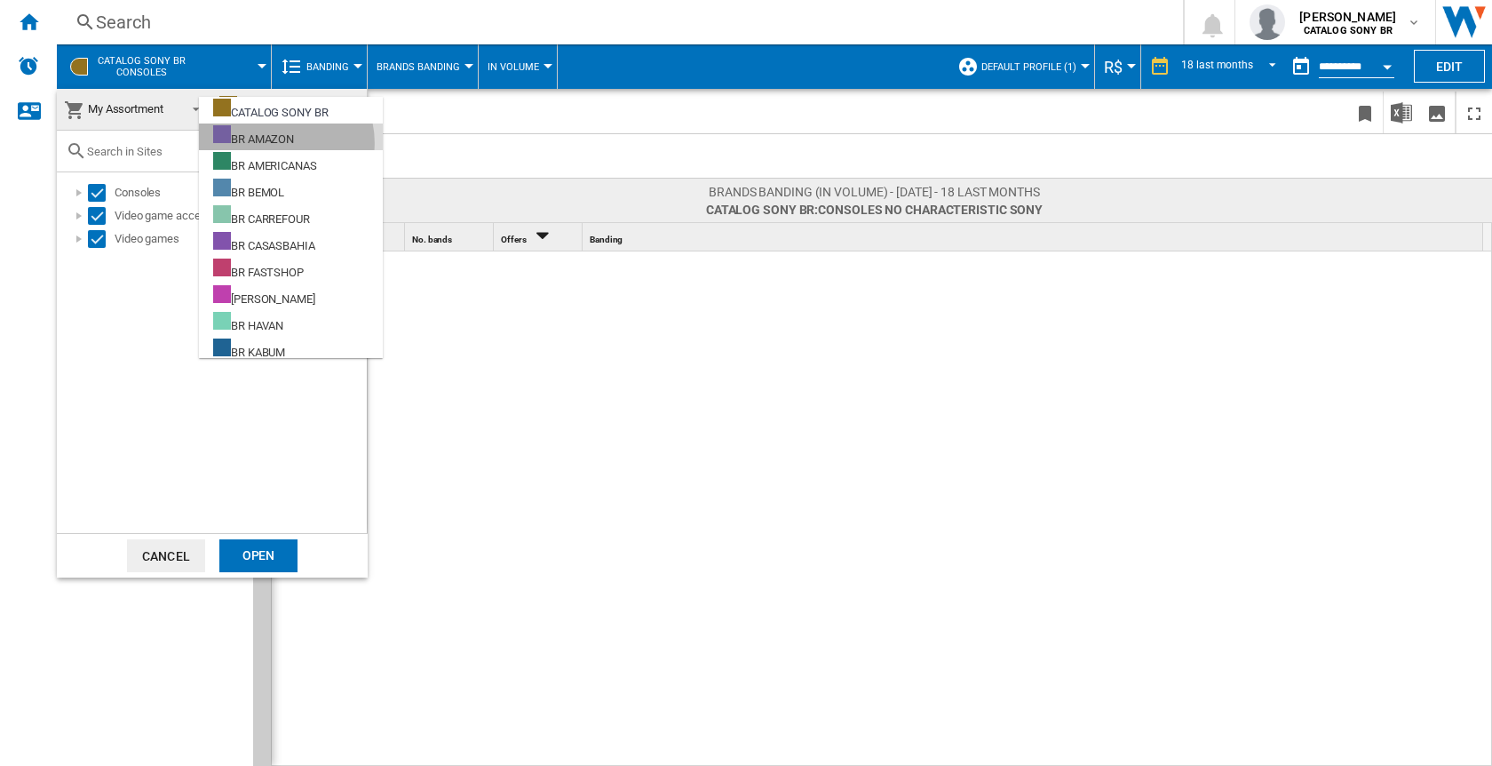
click at [275, 143] on div "BR AMAZON" at bounding box center [253, 136] width 81 height 22
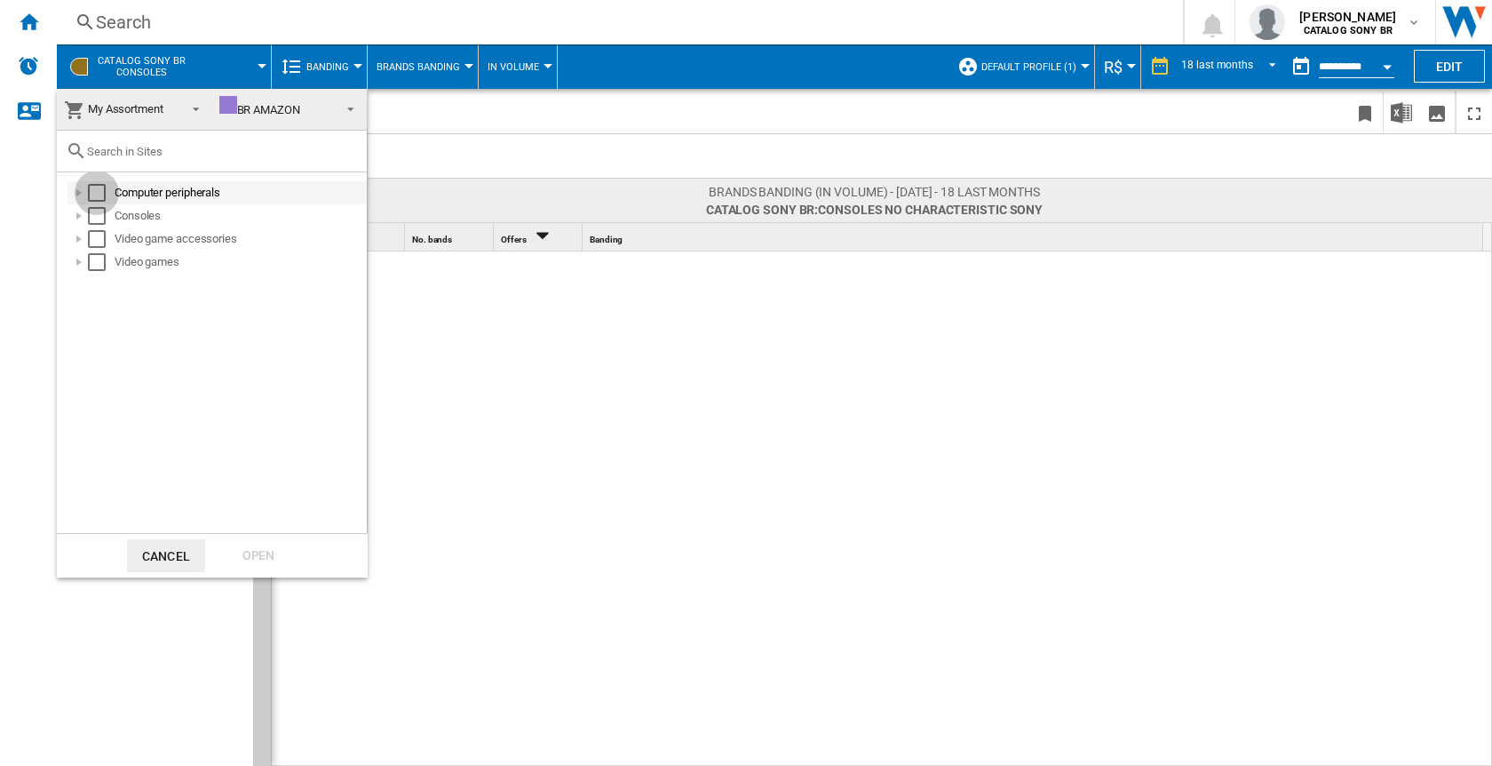
click at [95, 192] on div "Select" at bounding box center [97, 193] width 18 height 18
click at [96, 213] on div "Select" at bounding box center [97, 216] width 18 height 18
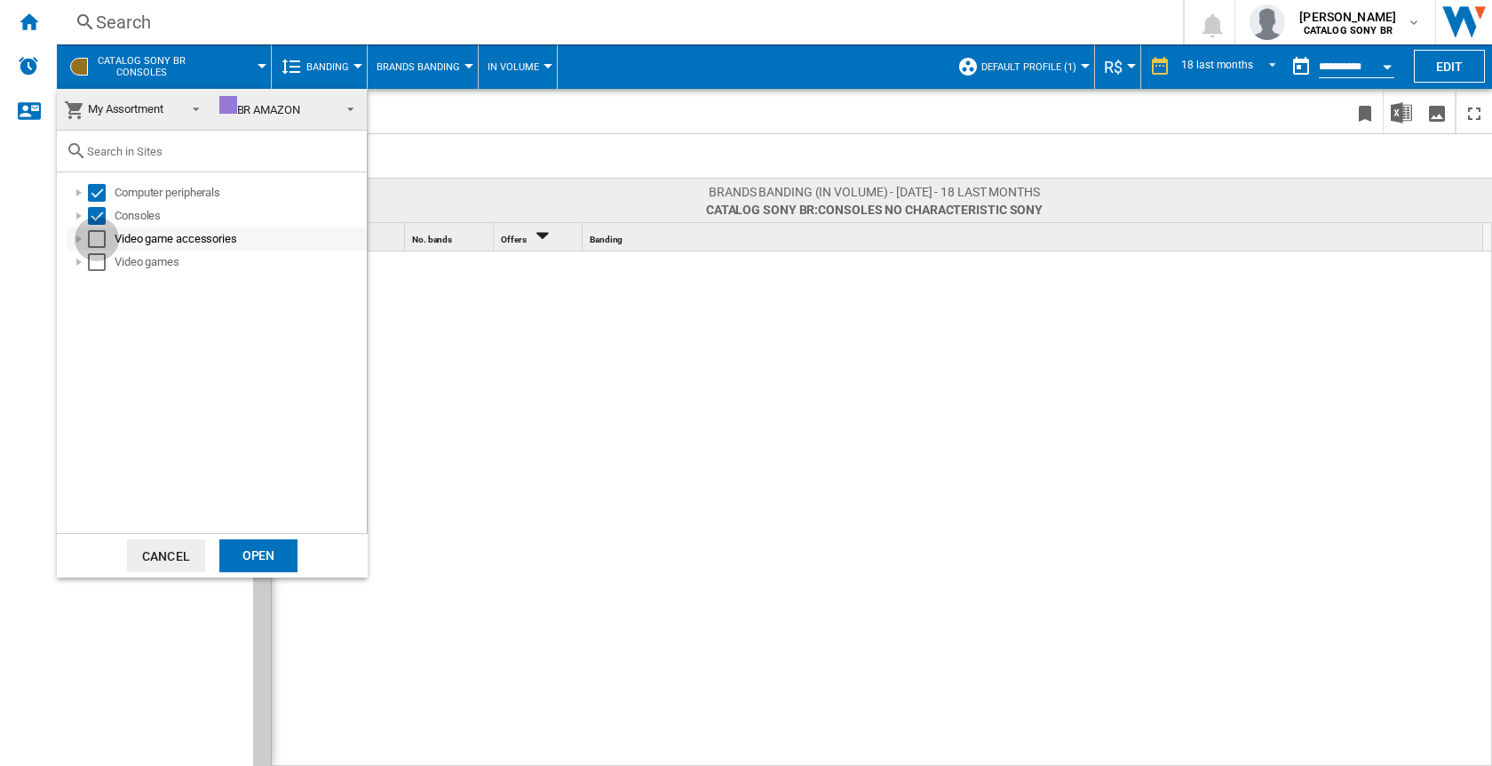
click at [101, 243] on div "Select" at bounding box center [97, 239] width 18 height 18
click at [101, 258] on div "Select" at bounding box center [97, 262] width 18 height 18
click at [261, 553] on div "Open" at bounding box center [258, 555] width 78 height 33
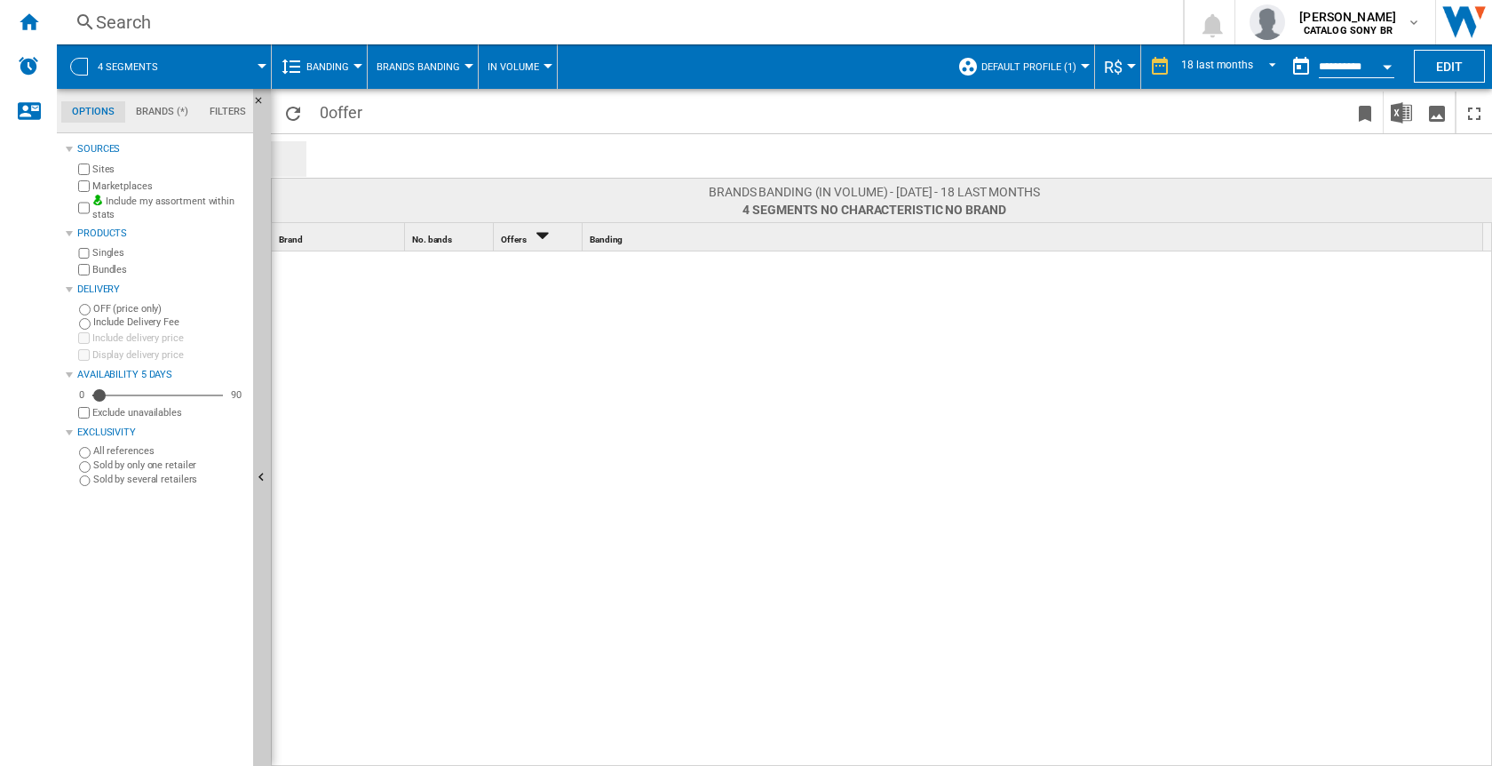
click at [87, 69] on div at bounding box center [79, 67] width 18 height 18
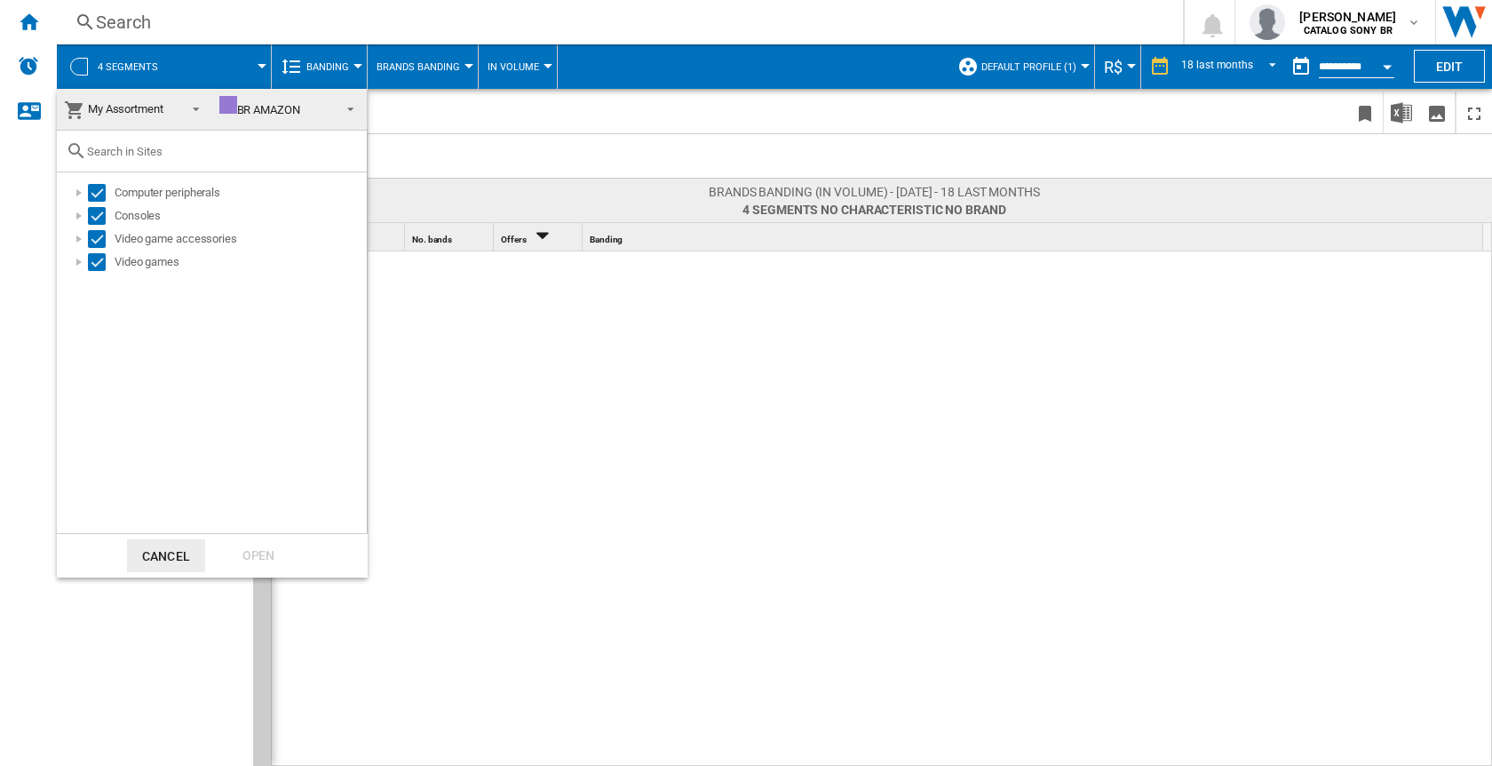
click at [136, 113] on span "My Assortment" at bounding box center [126, 108] width 76 height 13
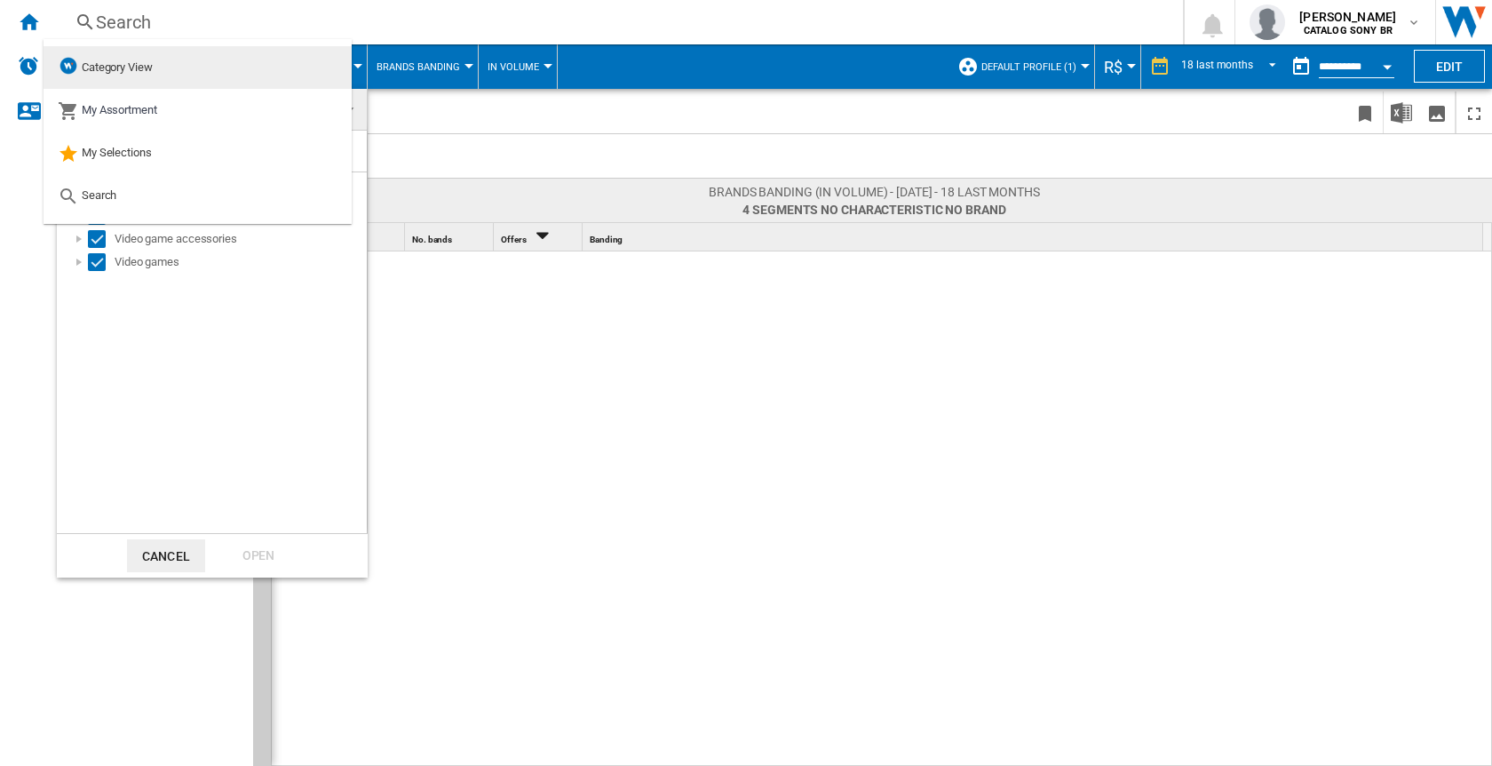
click at [139, 68] on span "Category View" at bounding box center [117, 66] width 71 height 13
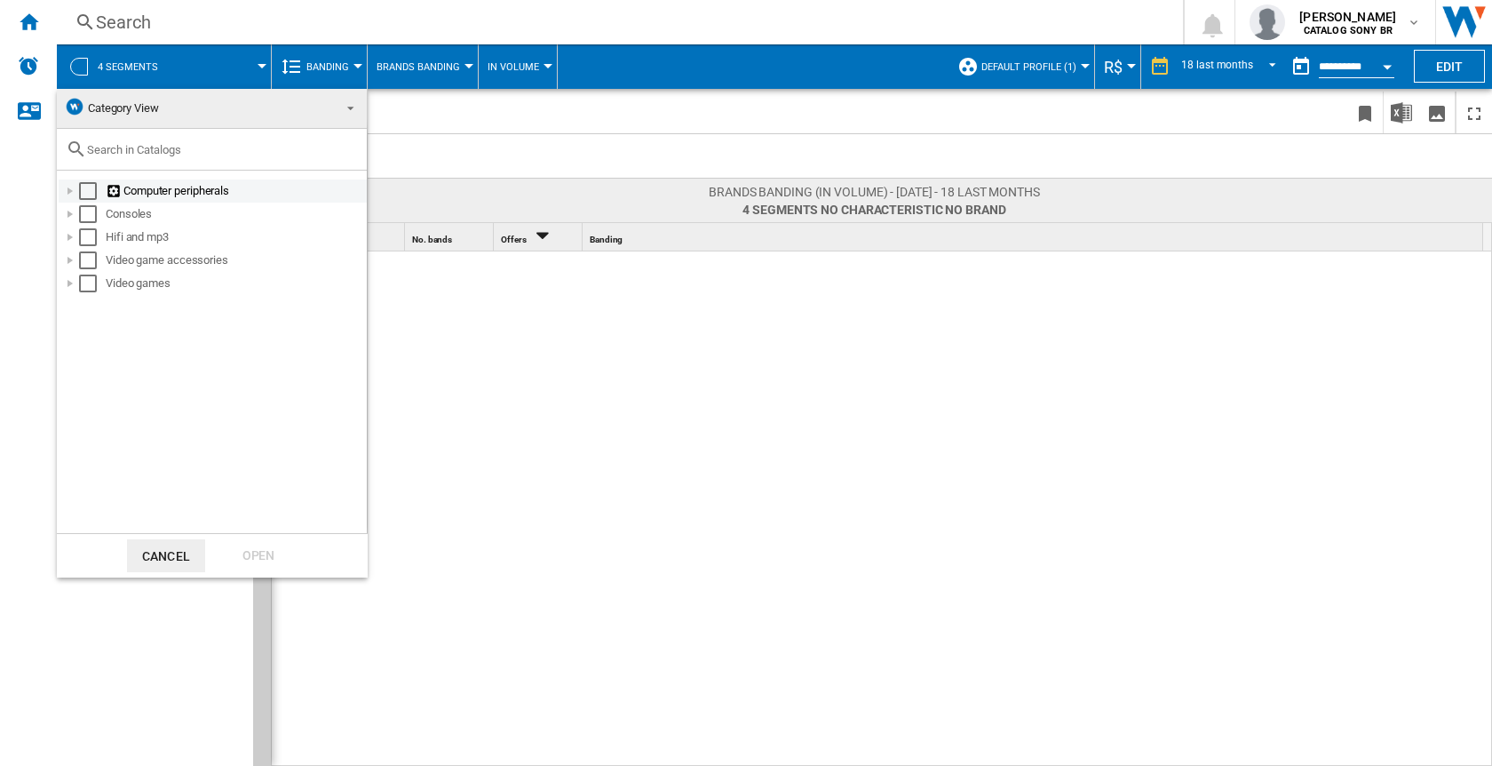
click at [87, 195] on div "Select" at bounding box center [88, 191] width 18 height 18
click at [92, 214] on div "Select" at bounding box center [88, 214] width 18 height 18
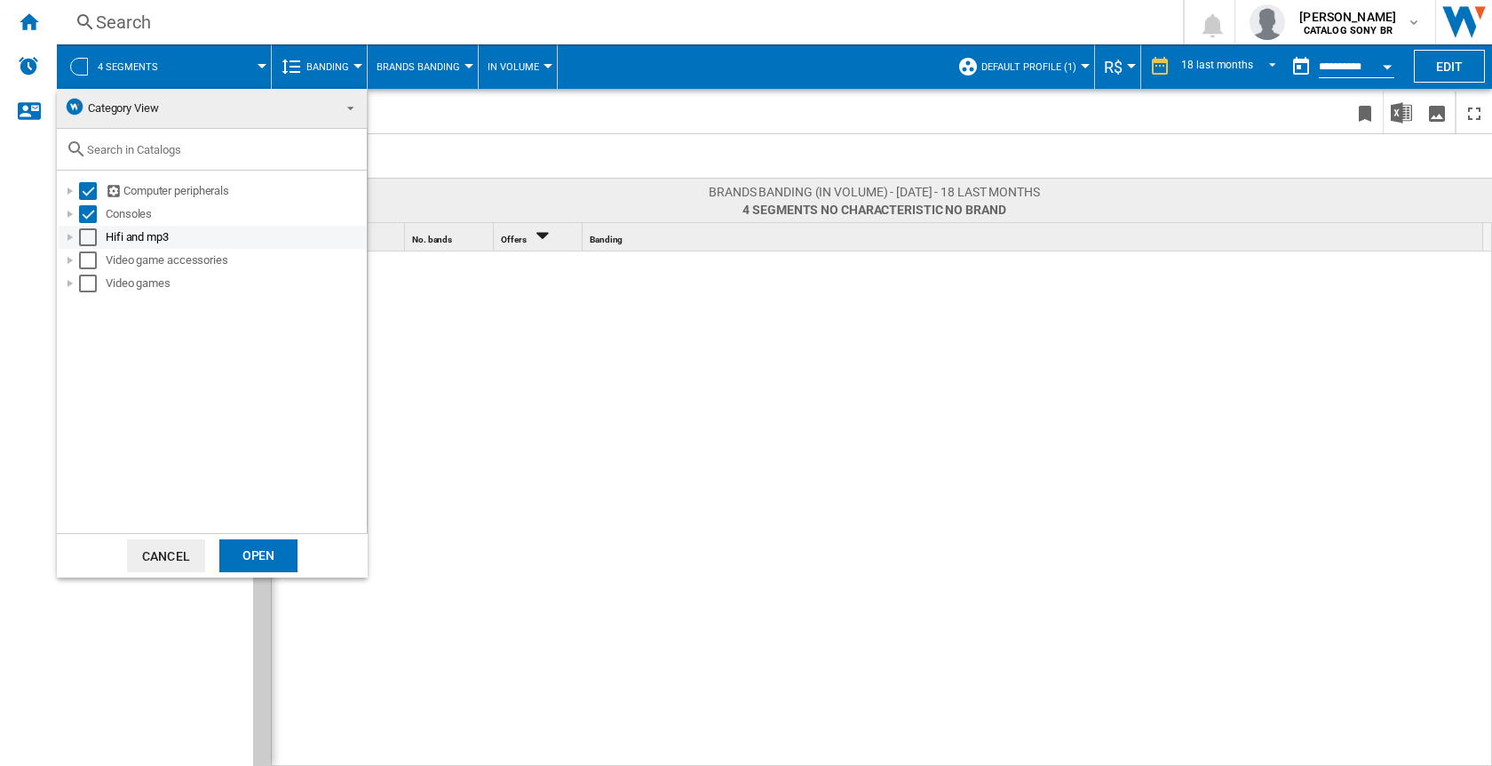
click at [90, 238] on div "Select" at bounding box center [88, 237] width 18 height 18
drag, startPoint x: 90, startPoint y: 265, endPoint x: 89, endPoint y: 274, distance: 8.9
click at [90, 264] on div "Select" at bounding box center [88, 260] width 18 height 18
click at [89, 282] on div "Select" at bounding box center [88, 283] width 18 height 18
click at [265, 559] on div "Open" at bounding box center [258, 555] width 78 height 33
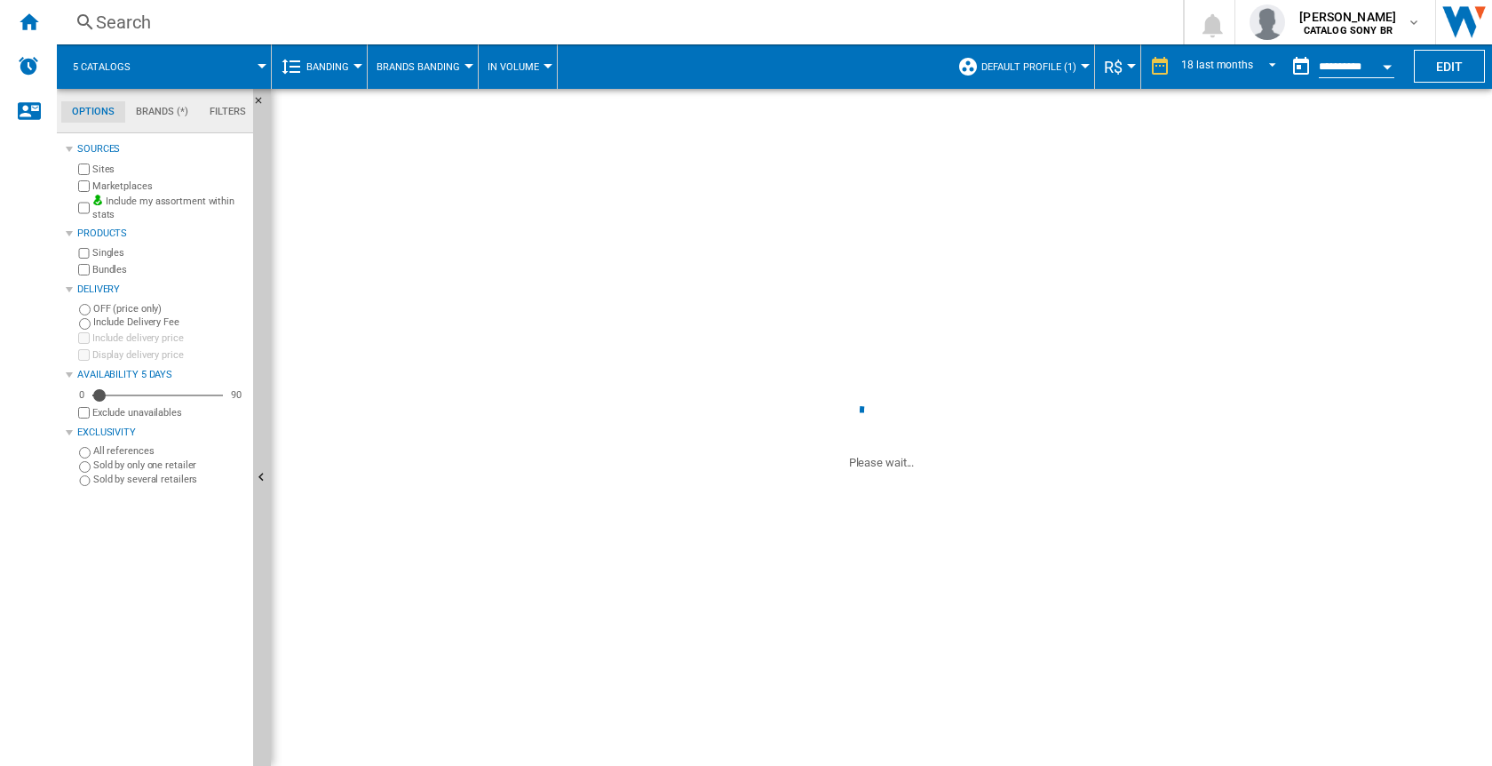
click at [1070, 61] on span "Default profile (1)" at bounding box center [1029, 67] width 95 height 12
click at [1070, 62] on md-backdrop at bounding box center [746, 383] width 1492 height 766
